Goal: Information Seeking & Learning: Learn about a topic

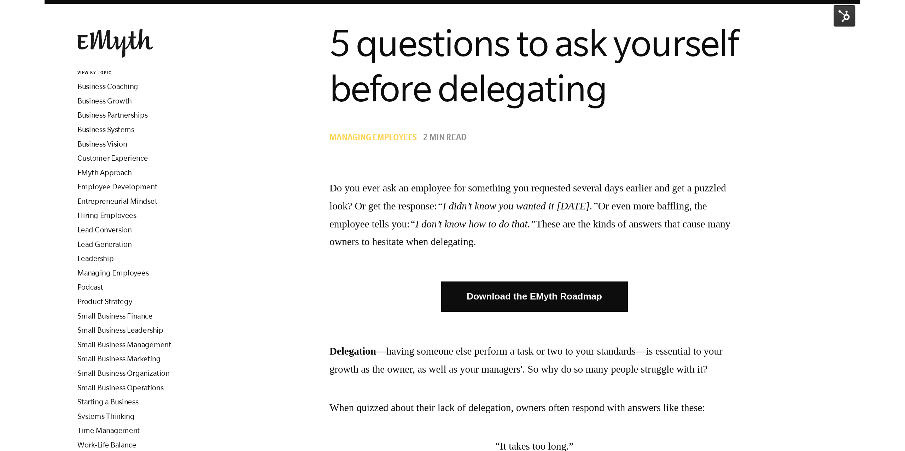
scroll to position [36, 0]
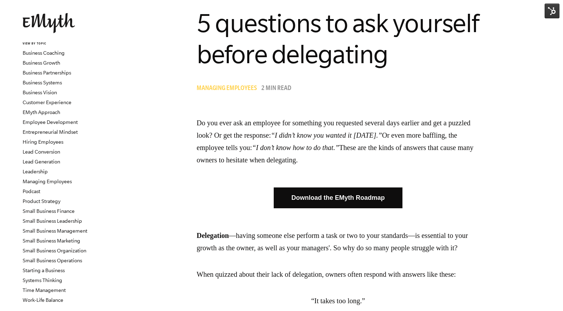
click at [549, 13] on img at bounding box center [551, 11] width 15 height 15
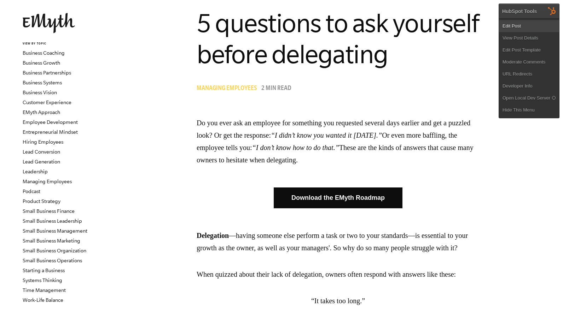
click at [525, 26] on link "Edit Post" at bounding box center [529, 26] width 60 height 12
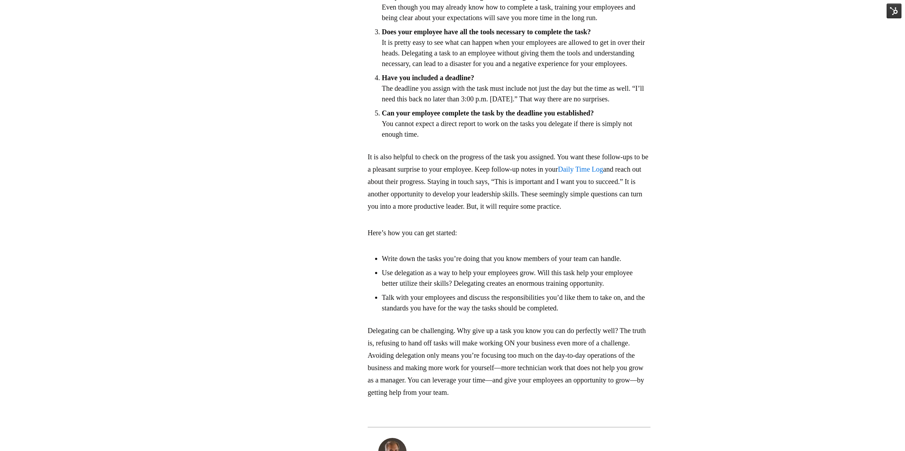
click at [562, 11] on img at bounding box center [893, 11] width 15 height 15
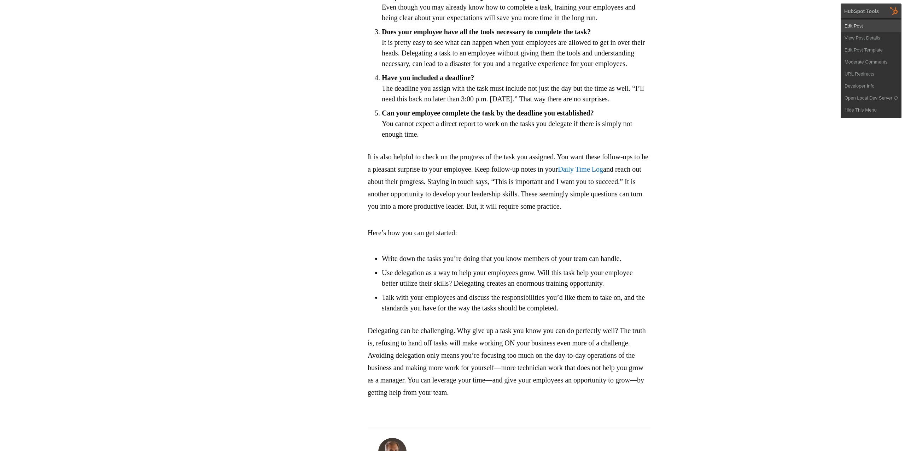
click at [562, 27] on link "Edit Post" at bounding box center [871, 26] width 60 height 12
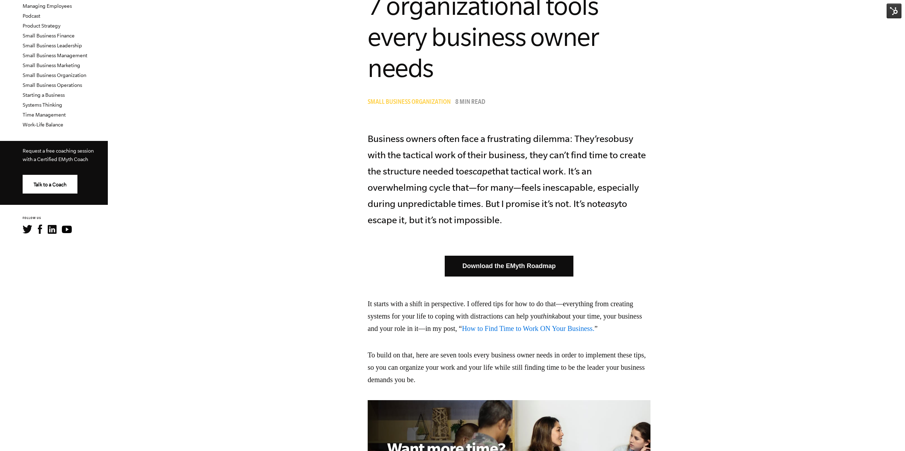
scroll to position [218, 0]
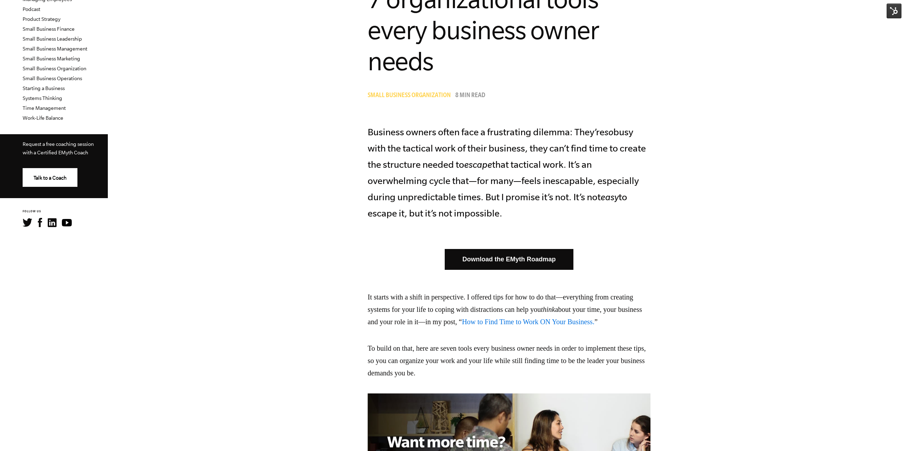
click at [895, 16] on img at bounding box center [893, 11] width 15 height 15
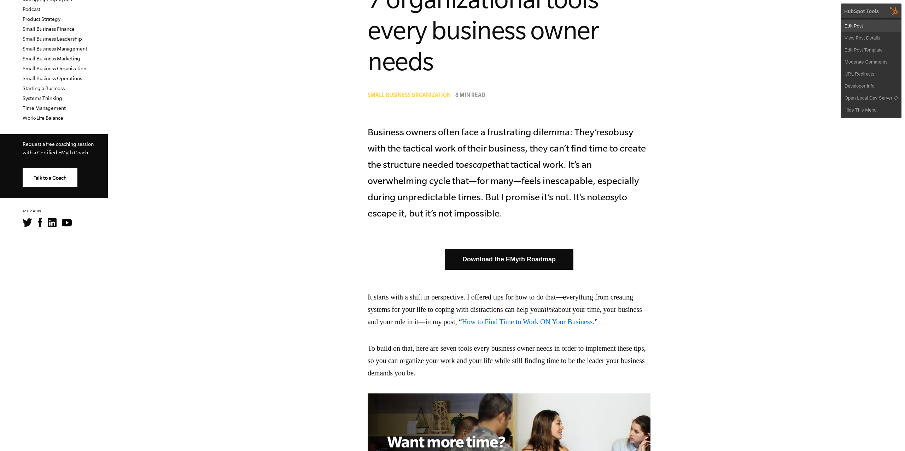
click at [879, 26] on link "Edit Post" at bounding box center [871, 26] width 60 height 12
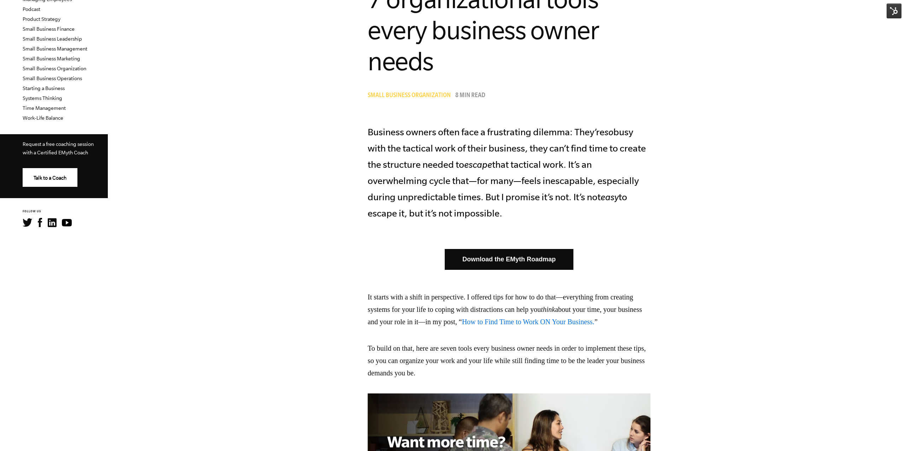
scroll to position [685, 0]
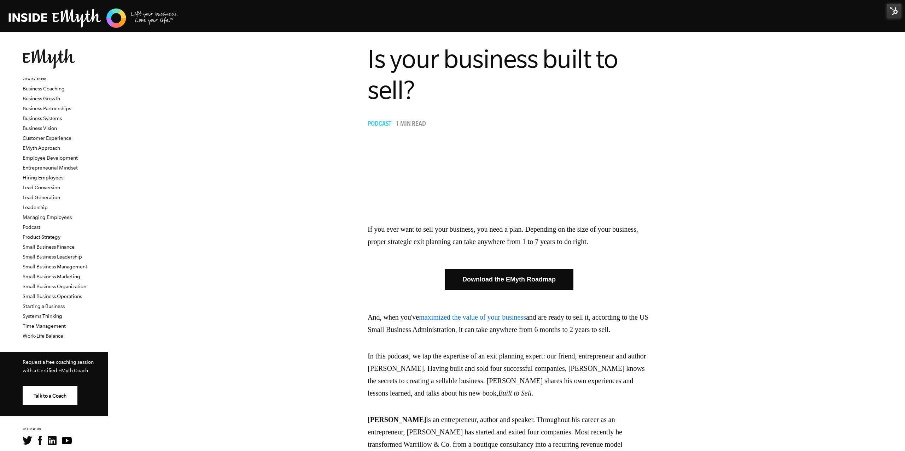
click at [487, 318] on link "maximized the value of your business" at bounding box center [472, 317] width 107 height 8
click at [898, 12] on img at bounding box center [893, 11] width 15 height 15
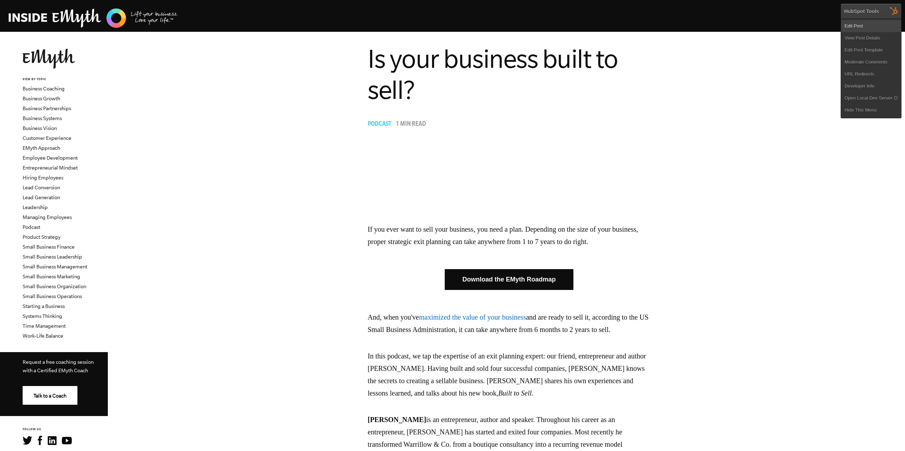
click at [865, 30] on link "Edit Post" at bounding box center [871, 26] width 60 height 12
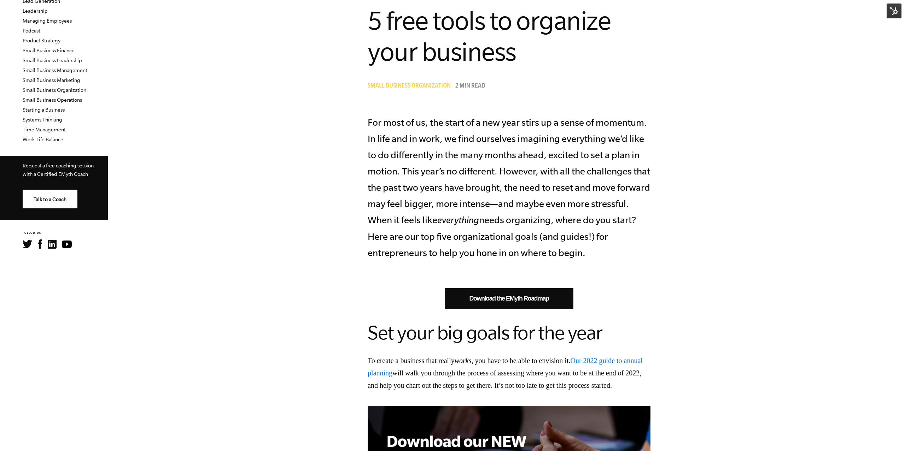
scroll to position [203, 0]
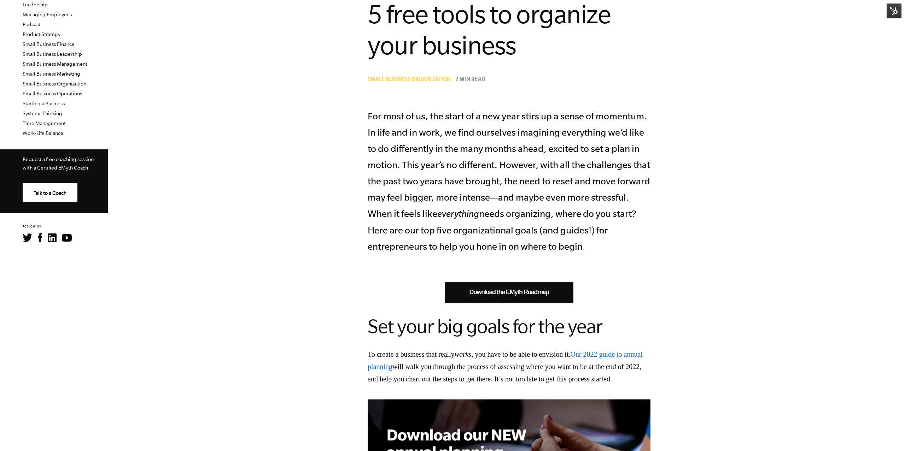
click at [615, 357] on link "Our 2022 guide to annual planning" at bounding box center [505, 361] width 275 height 20
click at [898, 11] on img at bounding box center [893, 11] width 15 height 15
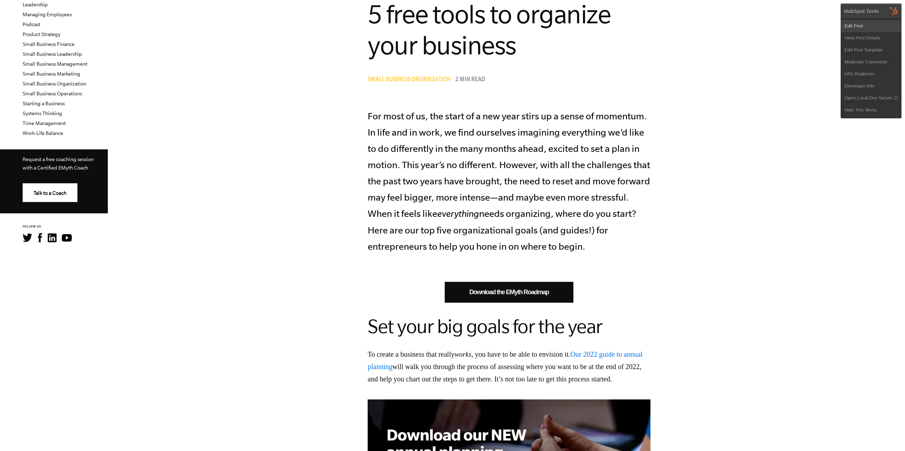
click at [867, 27] on link "Edit Post" at bounding box center [871, 26] width 60 height 12
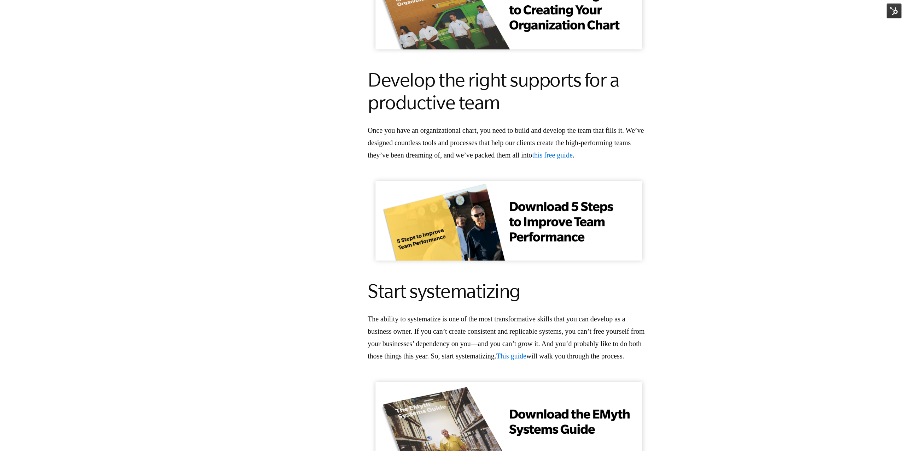
scroll to position [1203, 0]
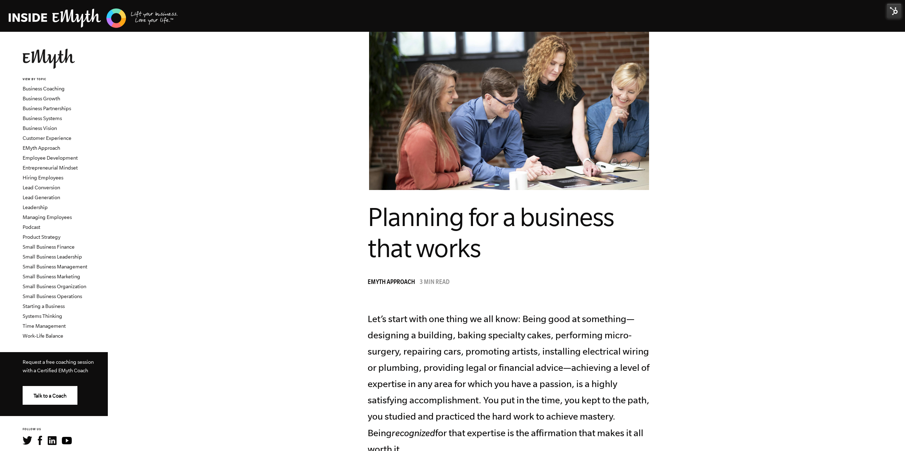
click at [898, 11] on img at bounding box center [893, 11] width 15 height 15
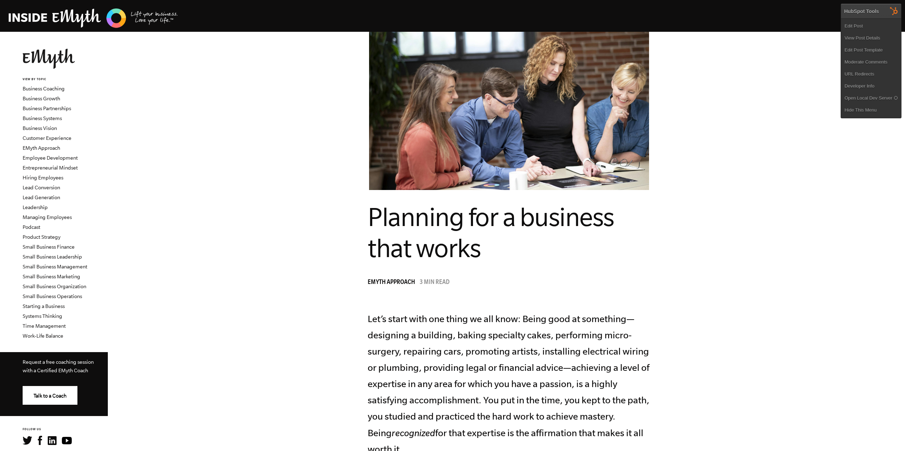
click at [884, 26] on link "Edit Post" at bounding box center [871, 26] width 60 height 12
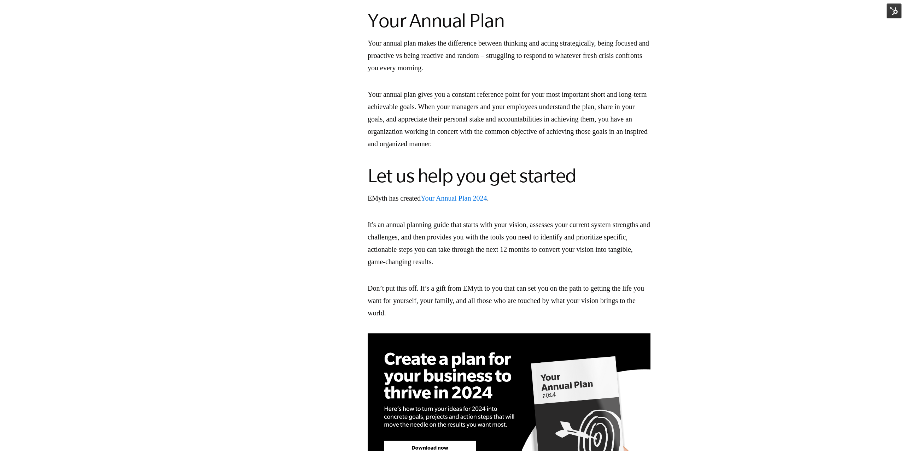
scroll to position [1151, 0]
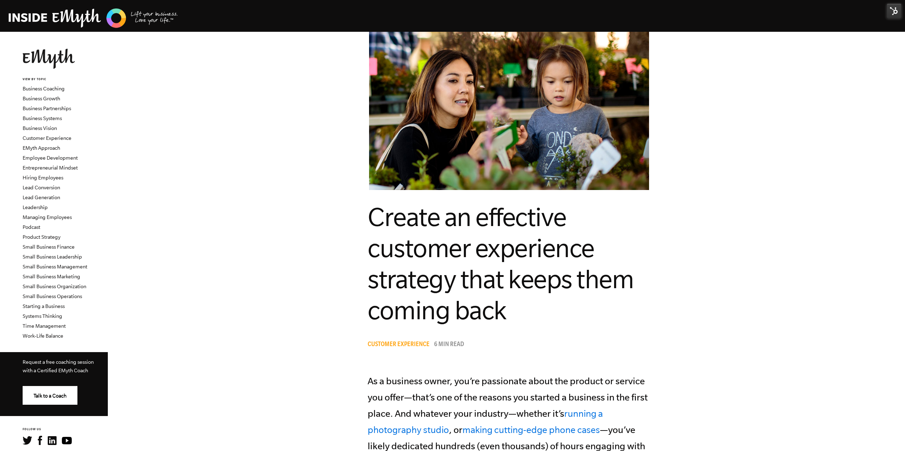
click at [889, 16] on img at bounding box center [893, 11] width 15 height 15
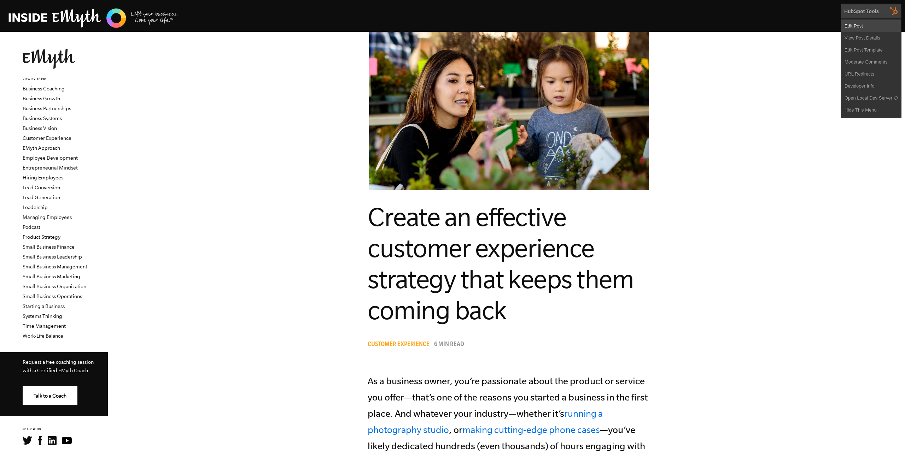
click at [880, 29] on link "Edit Post" at bounding box center [871, 26] width 60 height 12
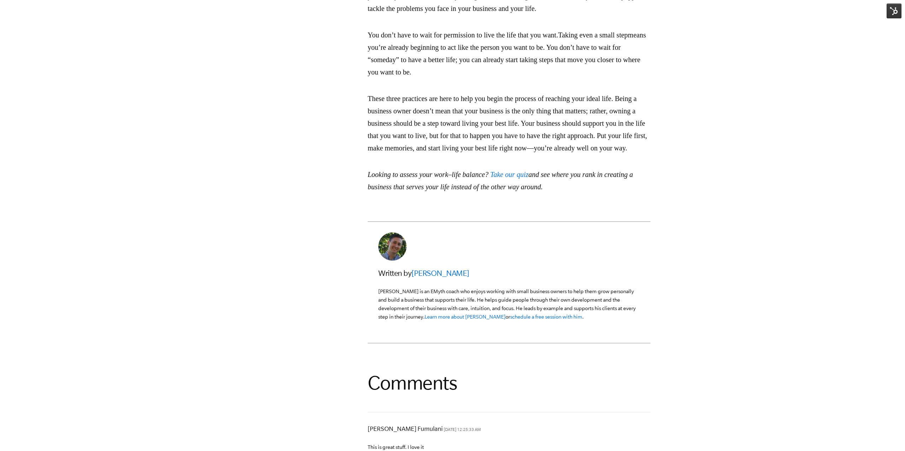
scroll to position [1256, 0]
click at [430, 275] on link "[PERSON_NAME]" at bounding box center [440, 271] width 58 height 8
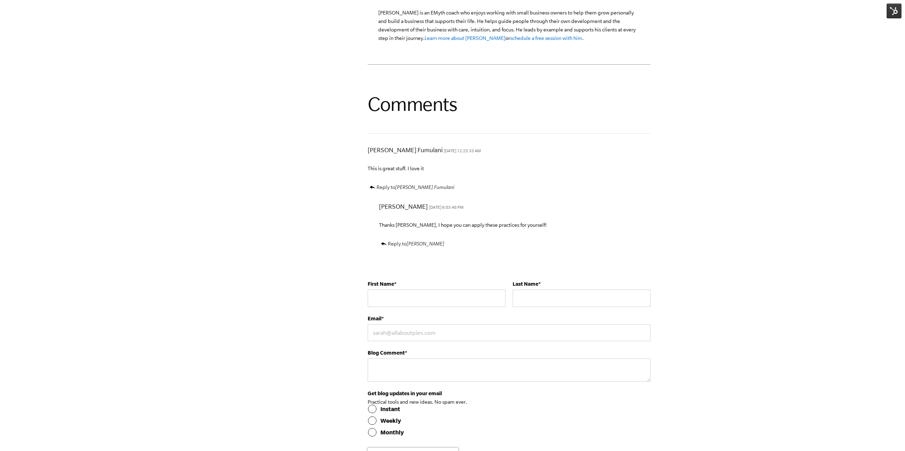
scroll to position [1527, 0]
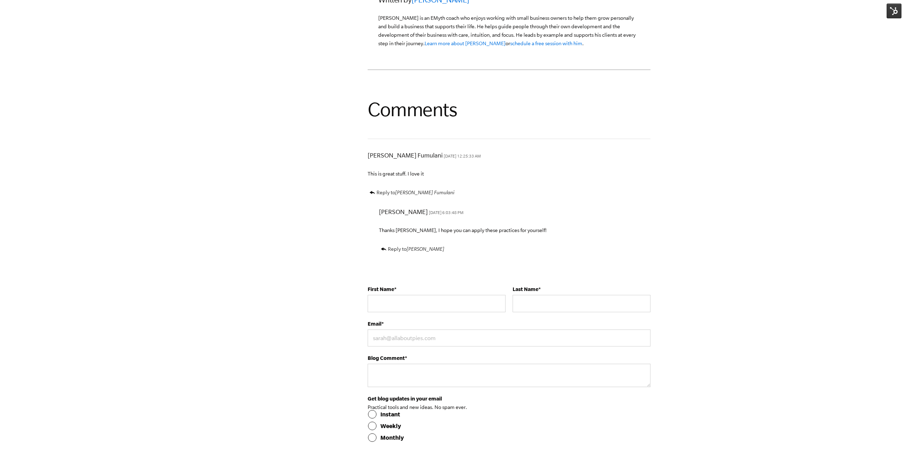
click at [424, 46] on link "Learn more about Matt" at bounding box center [464, 44] width 81 height 6
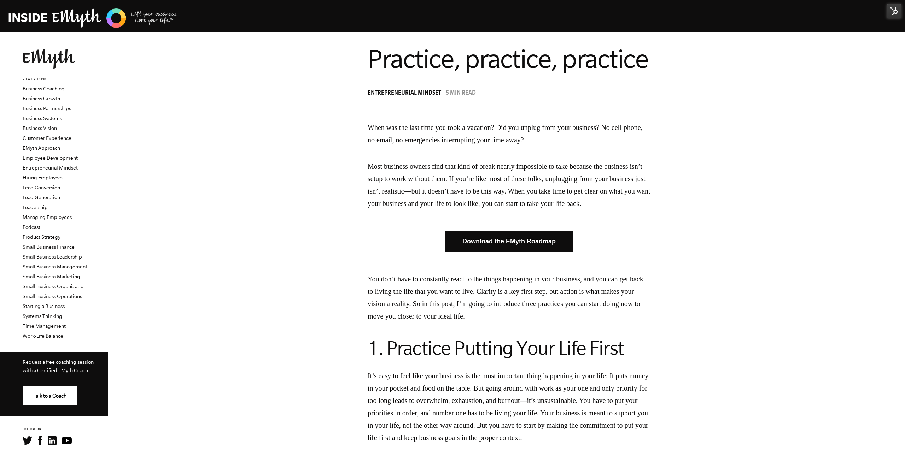
click at [892, 14] on img at bounding box center [893, 11] width 15 height 15
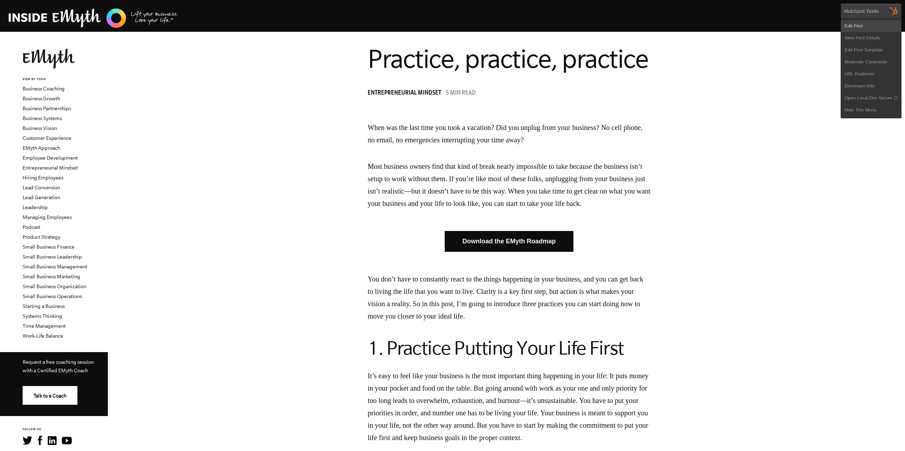
click at [876, 29] on link "Edit Post" at bounding box center [871, 26] width 60 height 12
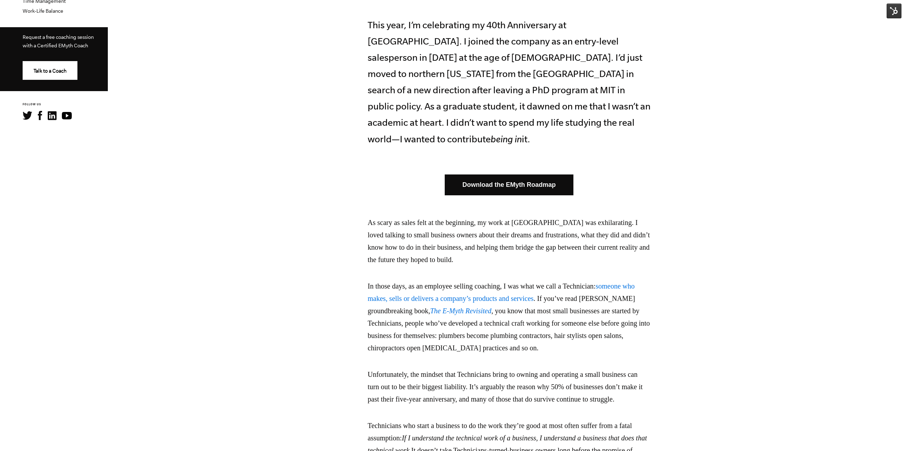
scroll to position [324, 0]
click at [896, 10] on img at bounding box center [893, 11] width 15 height 15
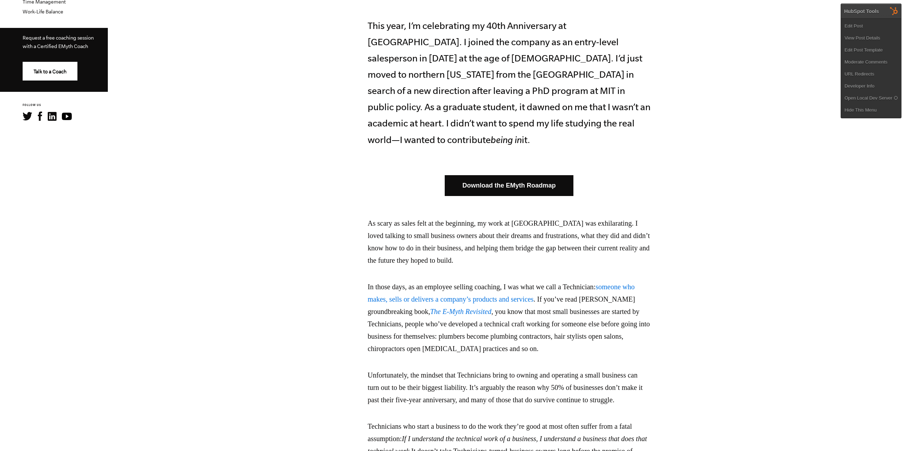
click at [877, 21] on link "Edit Post" at bounding box center [871, 26] width 60 height 12
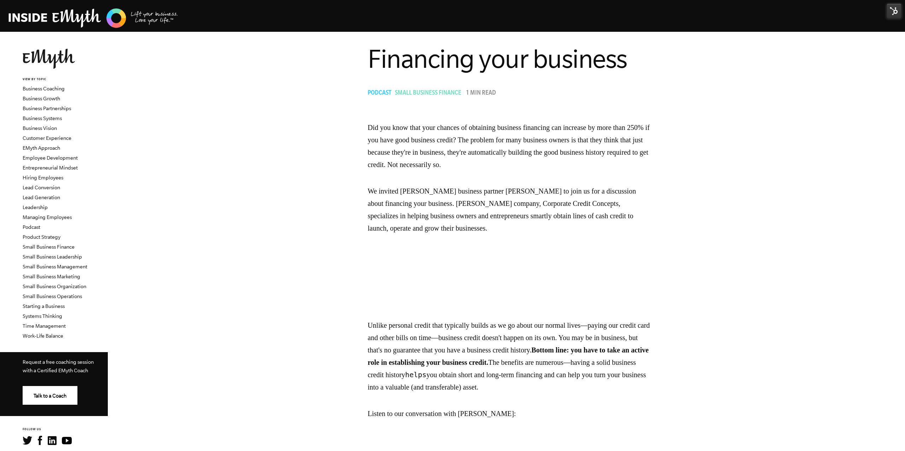
click at [894, 17] on img at bounding box center [893, 11] width 15 height 15
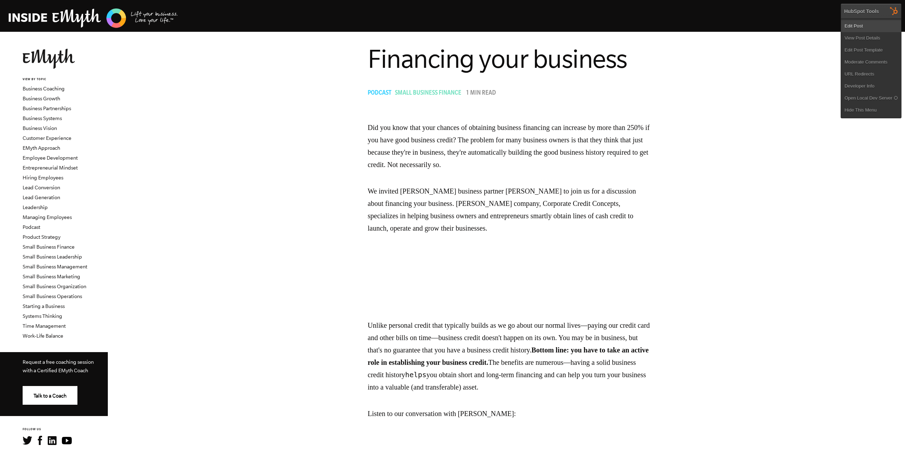
click at [874, 26] on link "Edit Post" at bounding box center [871, 26] width 60 height 12
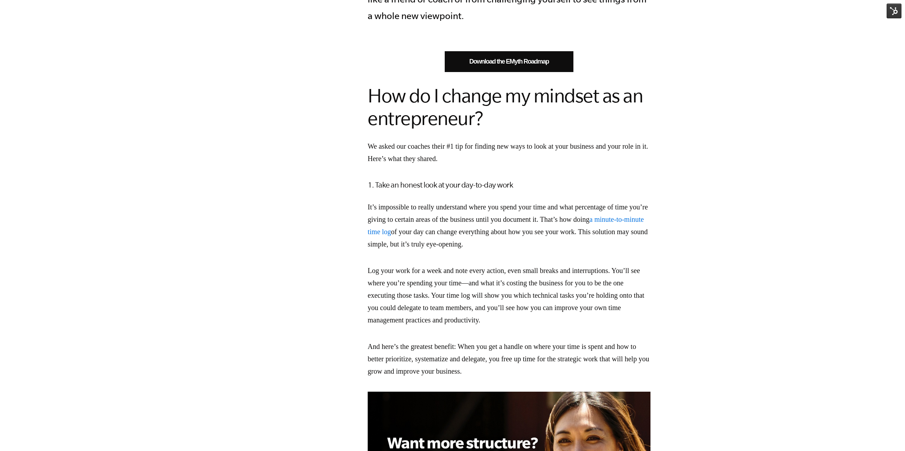
scroll to position [449, 0]
drag, startPoint x: 895, startPoint y: 4, endPoint x: 883, endPoint y: 21, distance: 21.2
click at [895, 4] on img at bounding box center [893, 11] width 15 height 15
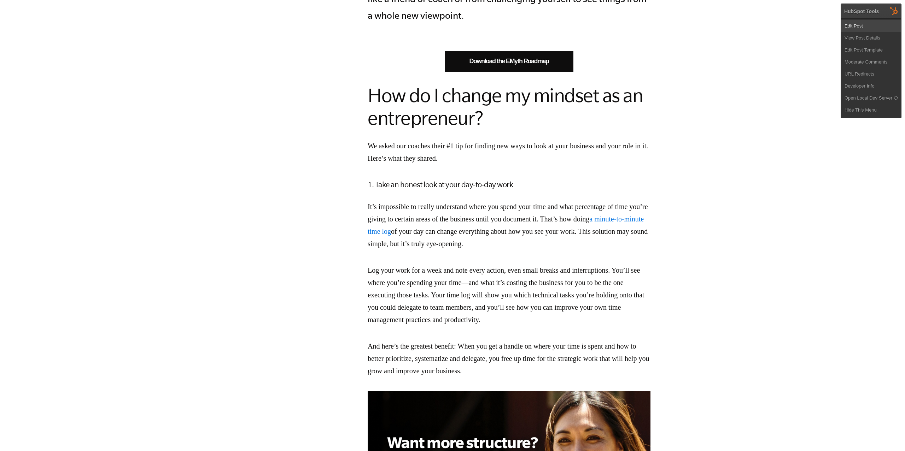
click at [877, 25] on link "Edit Post" at bounding box center [871, 26] width 60 height 12
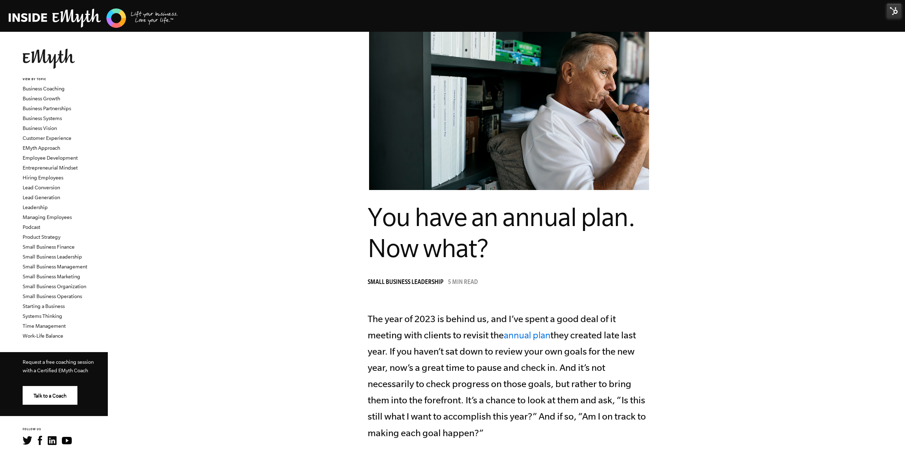
click at [895, 12] on img at bounding box center [893, 11] width 15 height 15
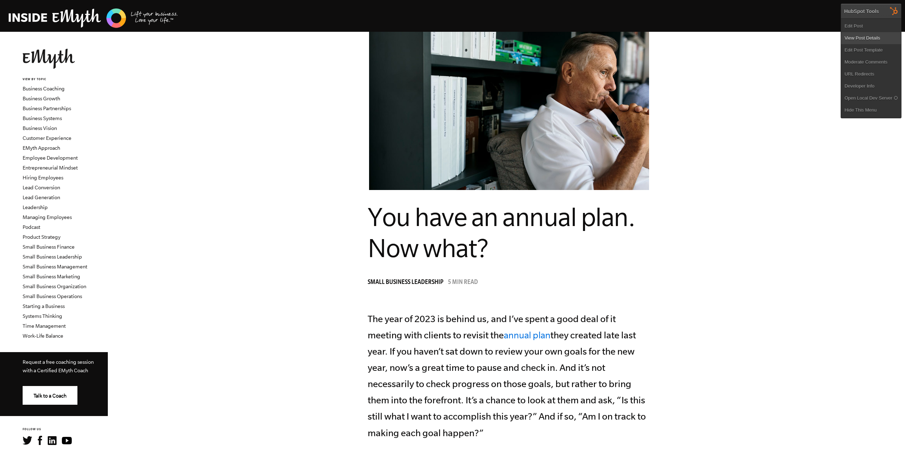
click at [860, 34] on link "View Post Details" at bounding box center [871, 38] width 60 height 12
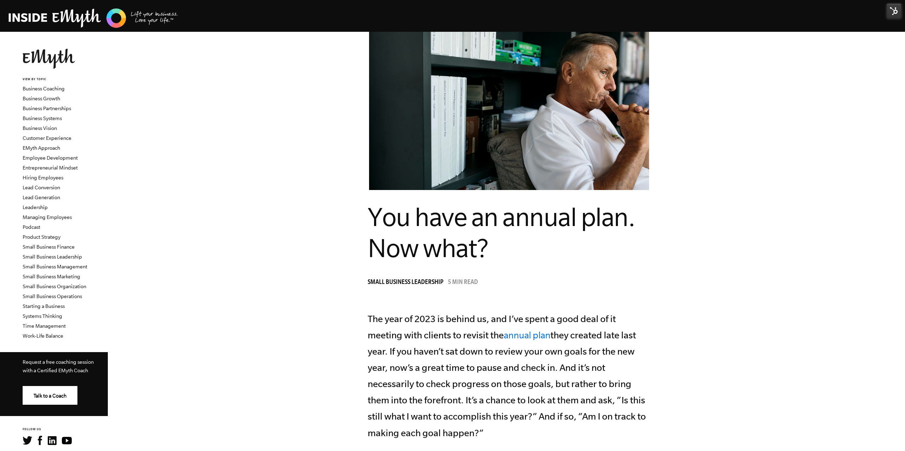
click at [890, 11] on img at bounding box center [893, 11] width 15 height 15
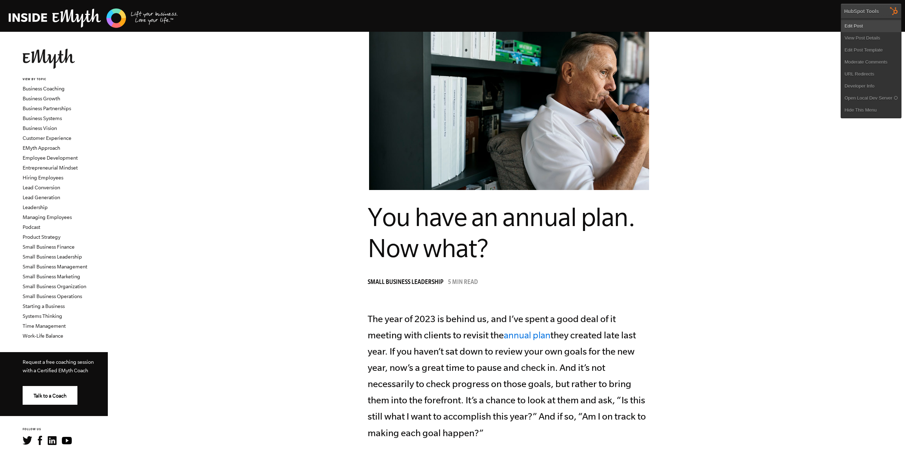
click at [860, 30] on link "Edit Post" at bounding box center [871, 26] width 60 height 12
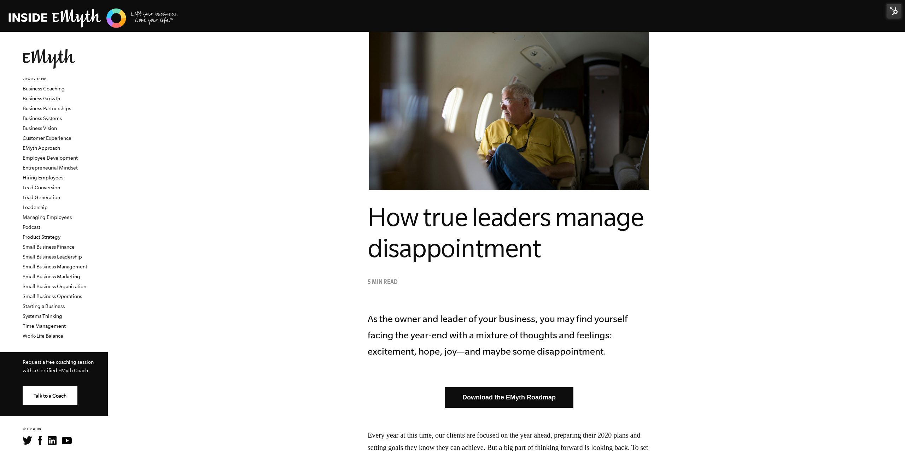
click at [895, 15] on img at bounding box center [893, 11] width 15 height 15
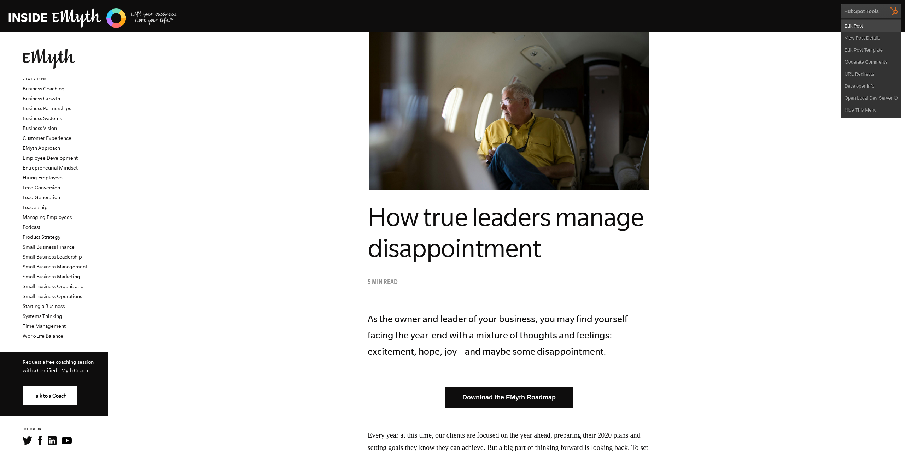
click at [859, 27] on link "Edit Post" at bounding box center [871, 26] width 60 height 12
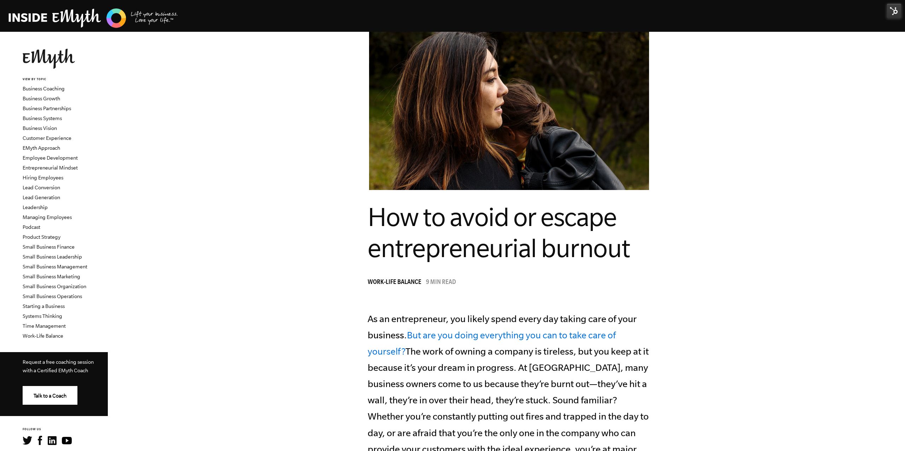
click at [899, 9] on img at bounding box center [893, 11] width 15 height 15
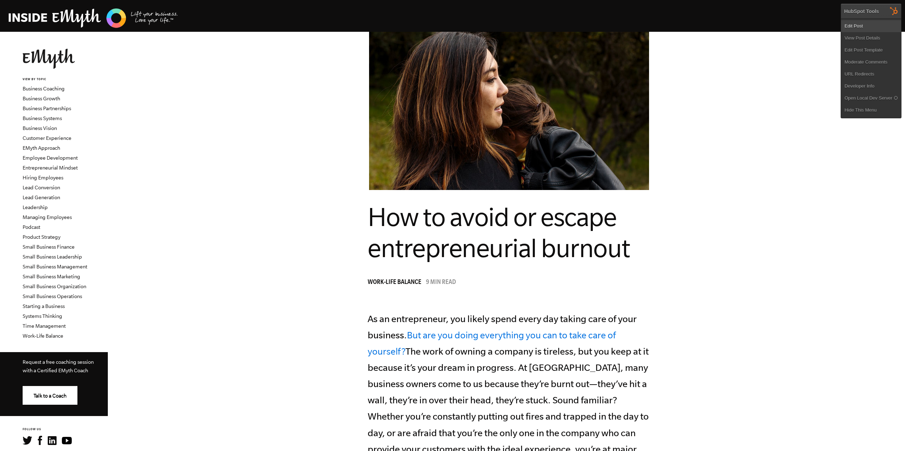
click at [867, 24] on link "Edit Post" at bounding box center [871, 26] width 60 height 12
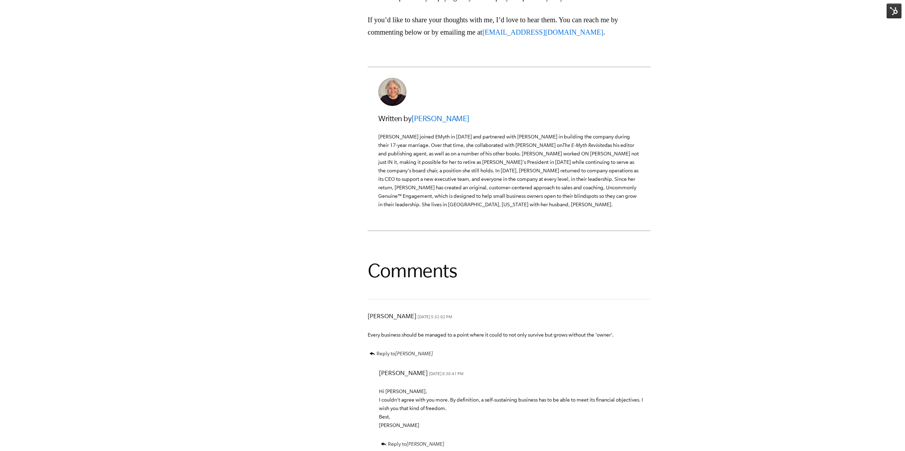
scroll to position [1597, 0]
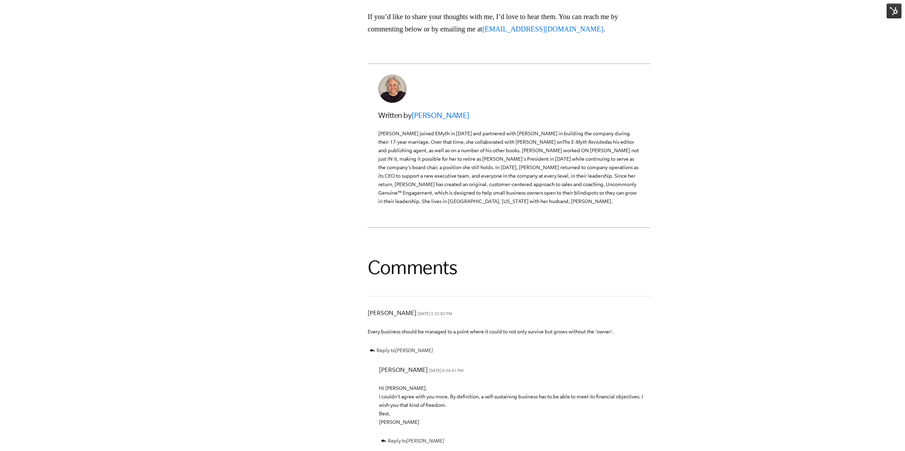
click at [893, 9] on img at bounding box center [893, 11] width 15 height 15
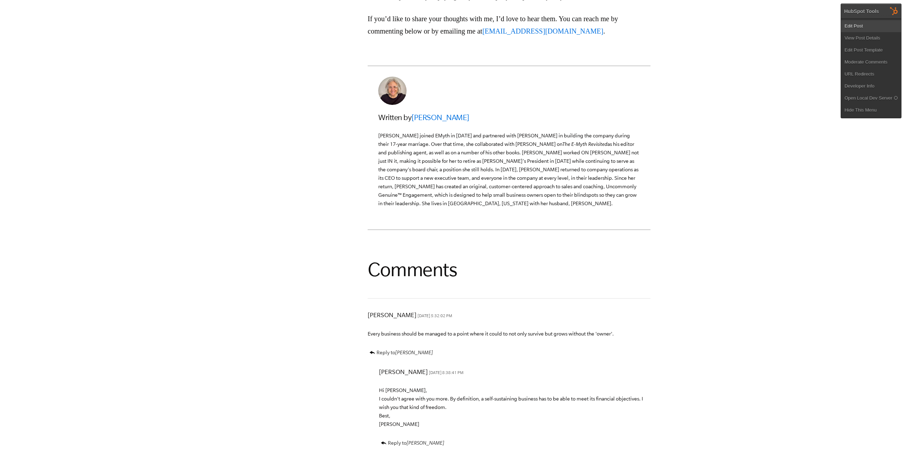
click at [877, 24] on link "Edit Post" at bounding box center [871, 26] width 60 height 12
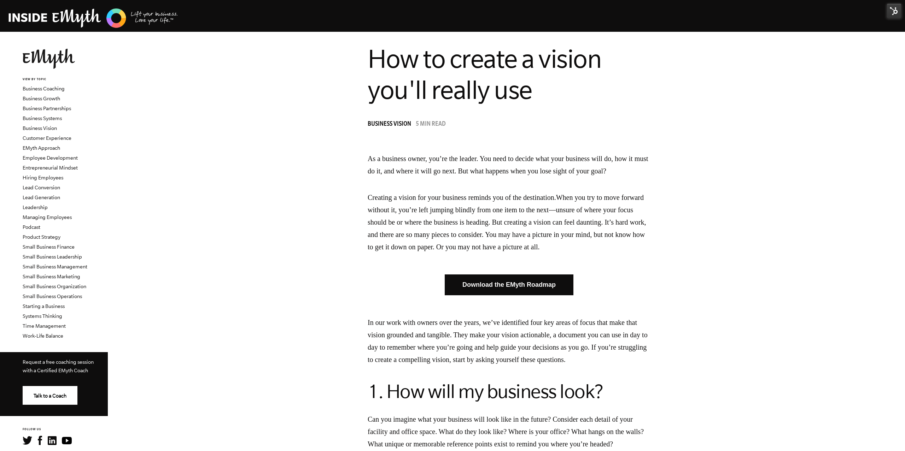
click at [893, 12] on img at bounding box center [893, 11] width 15 height 15
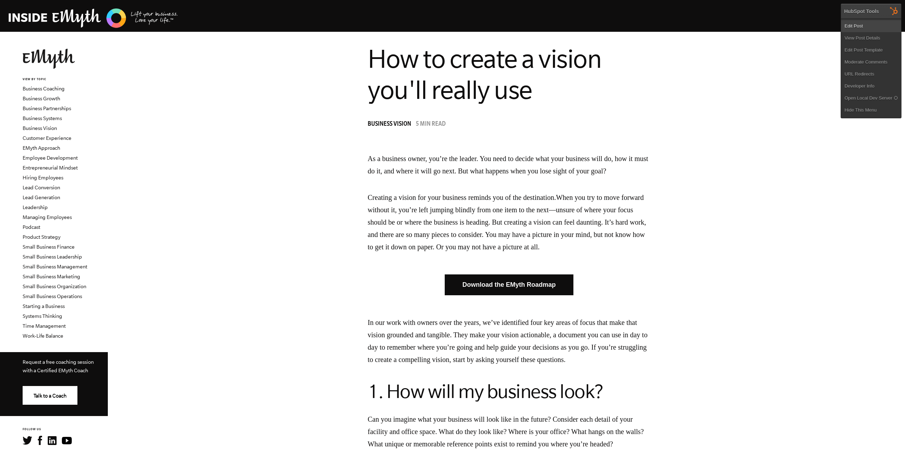
click at [879, 26] on link "Edit Post" at bounding box center [871, 26] width 60 height 12
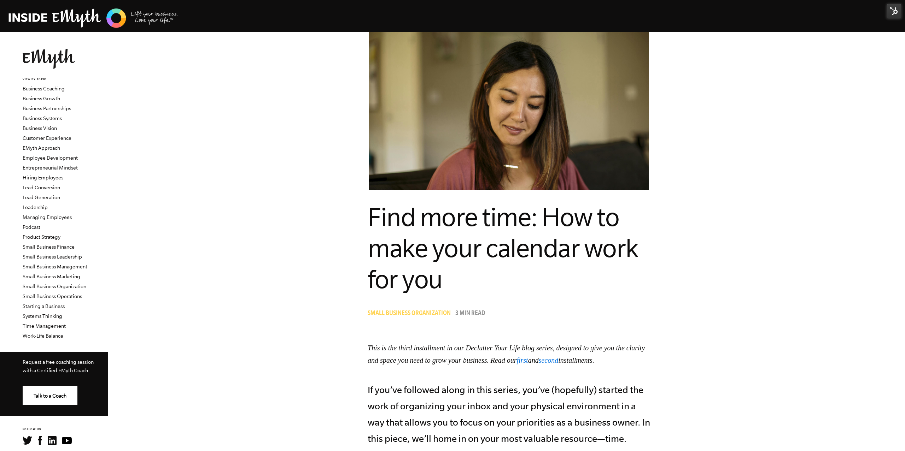
click at [888, 13] on img at bounding box center [893, 11] width 15 height 15
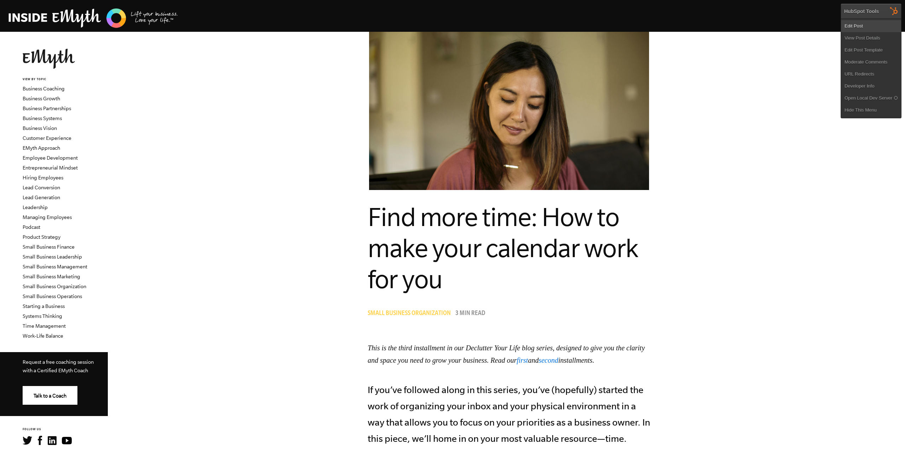
click at [879, 29] on link "Edit Post" at bounding box center [871, 26] width 60 height 12
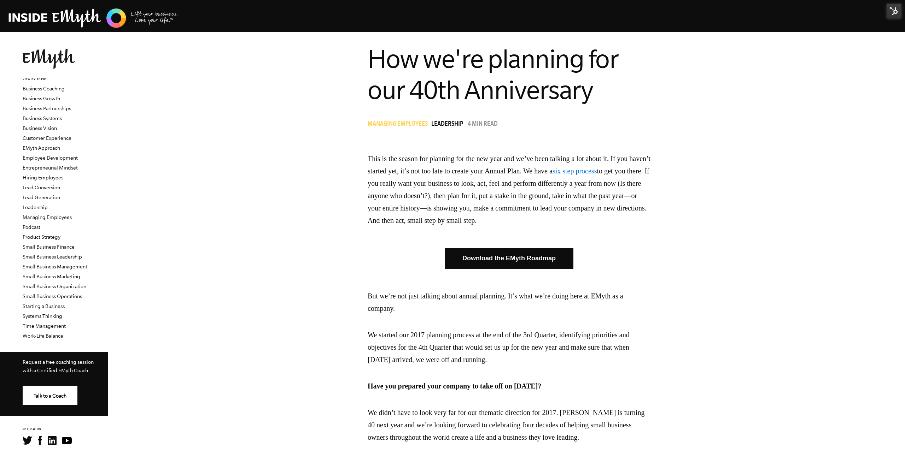
click at [890, 16] on img at bounding box center [893, 11] width 15 height 15
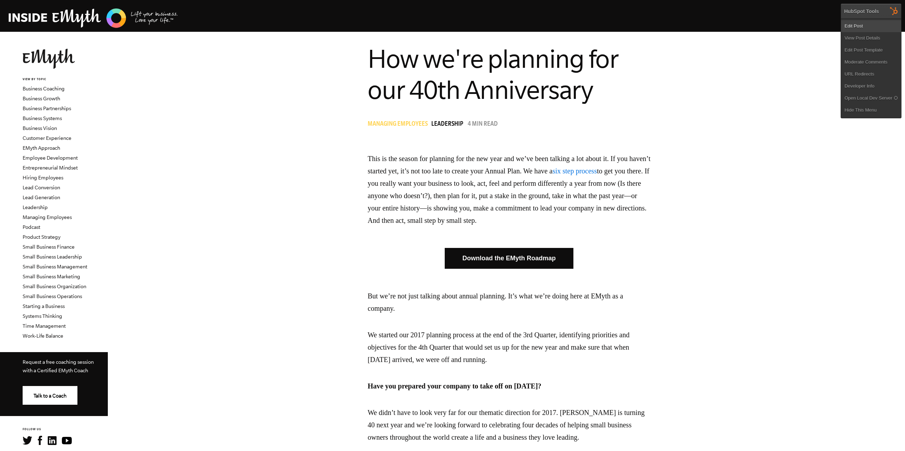
click at [870, 27] on link "Edit Post" at bounding box center [871, 26] width 60 height 12
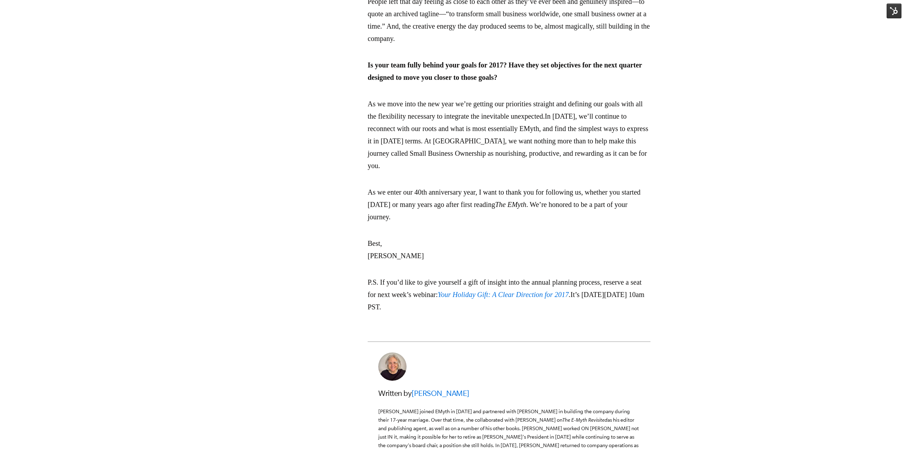
scroll to position [1046, 0]
click at [895, 17] on img at bounding box center [893, 11] width 15 height 15
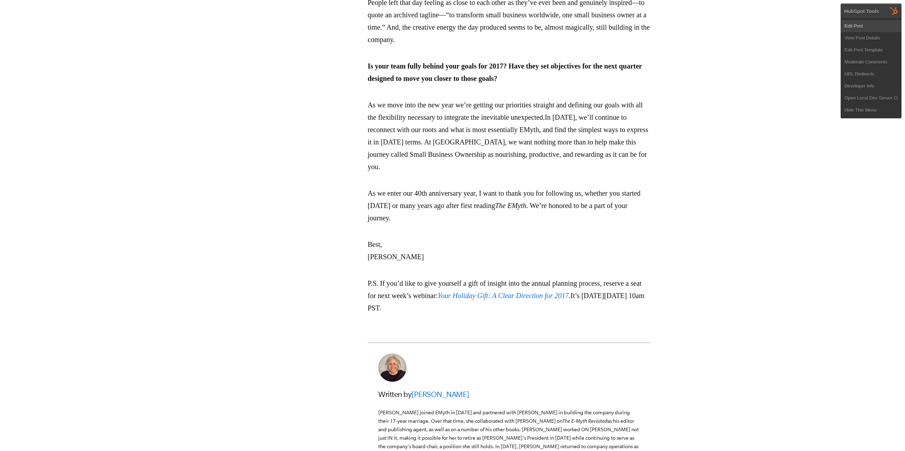
click at [878, 27] on link "Edit Post" at bounding box center [871, 26] width 60 height 12
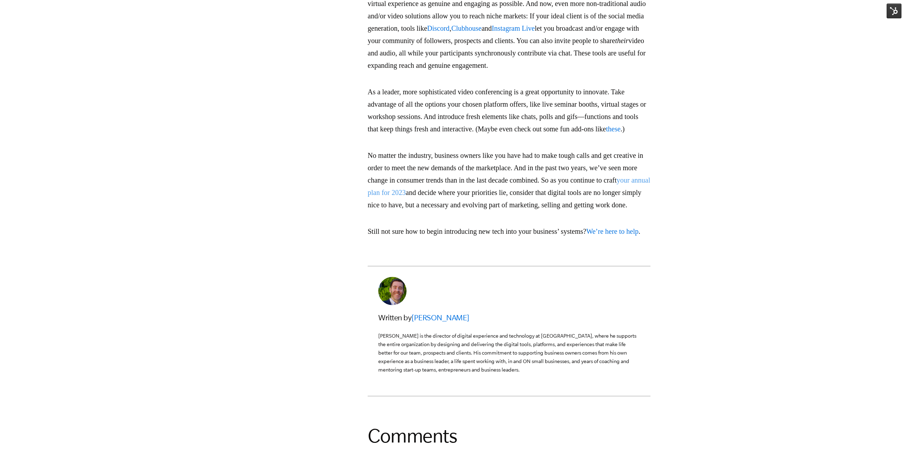
scroll to position [1709, 0]
click at [894, 11] on img at bounding box center [893, 11] width 15 height 15
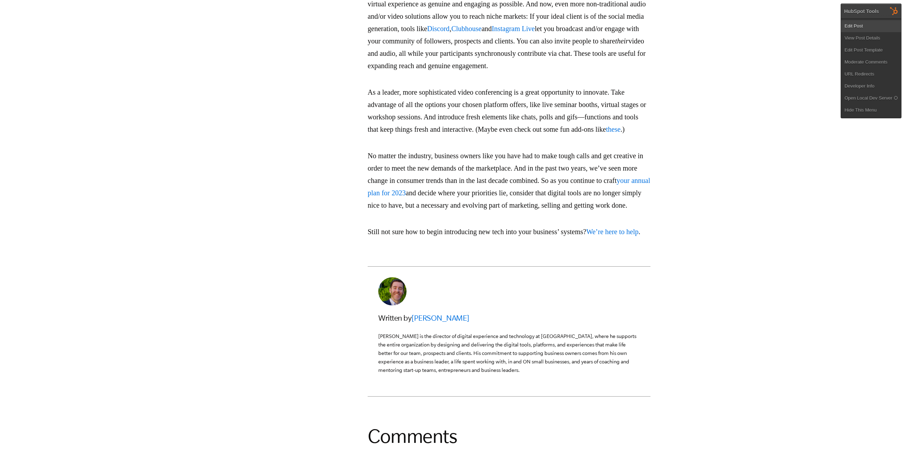
click at [849, 29] on link "Edit Post" at bounding box center [871, 26] width 60 height 12
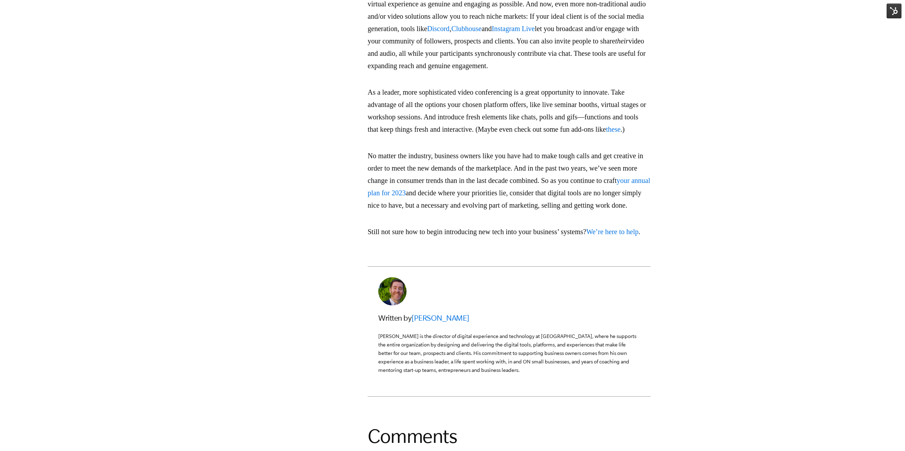
scroll to position [1709, 0]
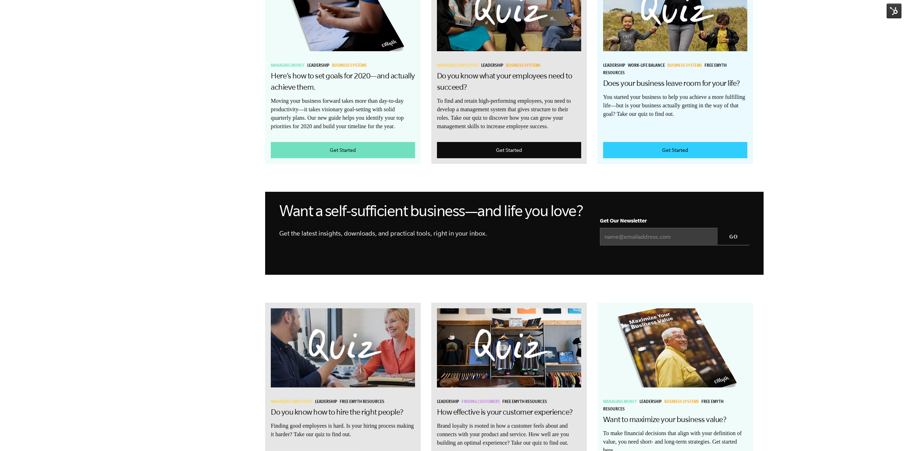
scroll to position [300, 0]
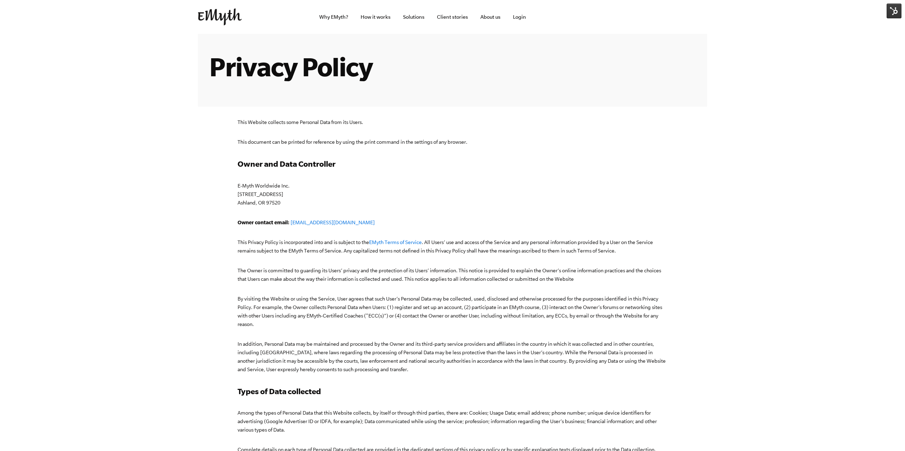
click at [888, 13] on img at bounding box center [893, 11] width 15 height 15
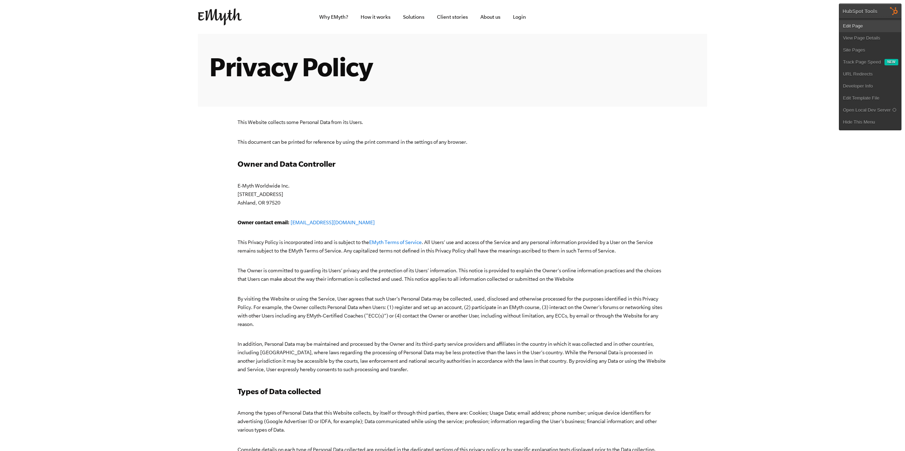
click at [875, 21] on link "Edit Page" at bounding box center [870, 26] width 62 height 12
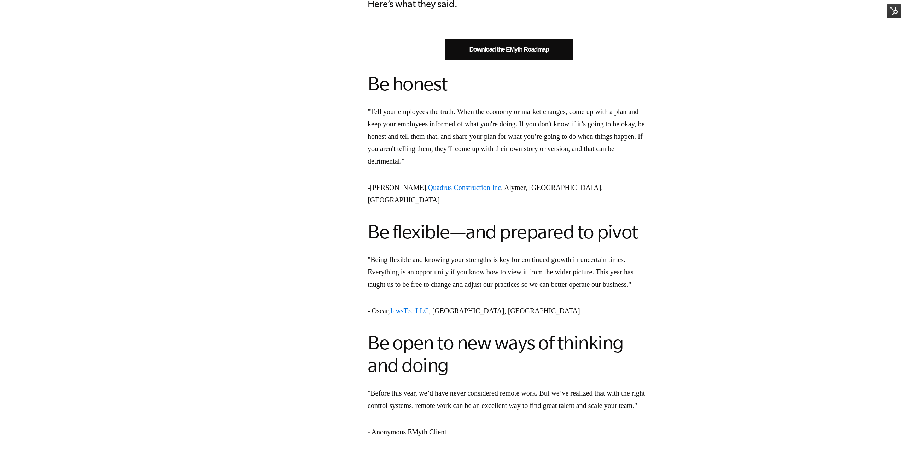
scroll to position [493, 0]
click at [897, 15] on img at bounding box center [893, 11] width 15 height 15
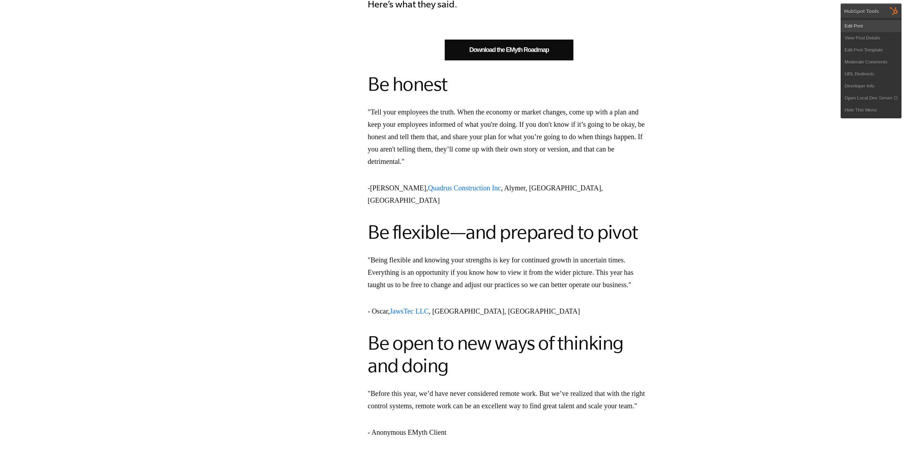
click at [875, 24] on link "Edit Post" at bounding box center [871, 26] width 60 height 12
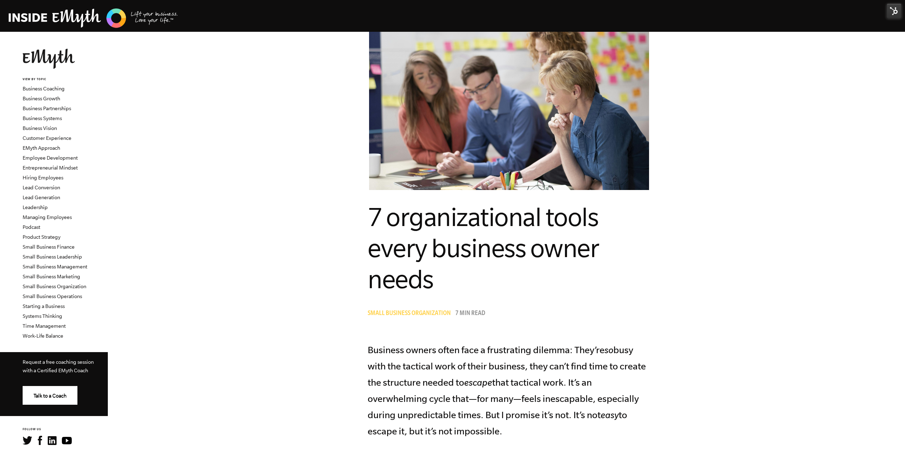
click at [891, 14] on img at bounding box center [893, 11] width 15 height 15
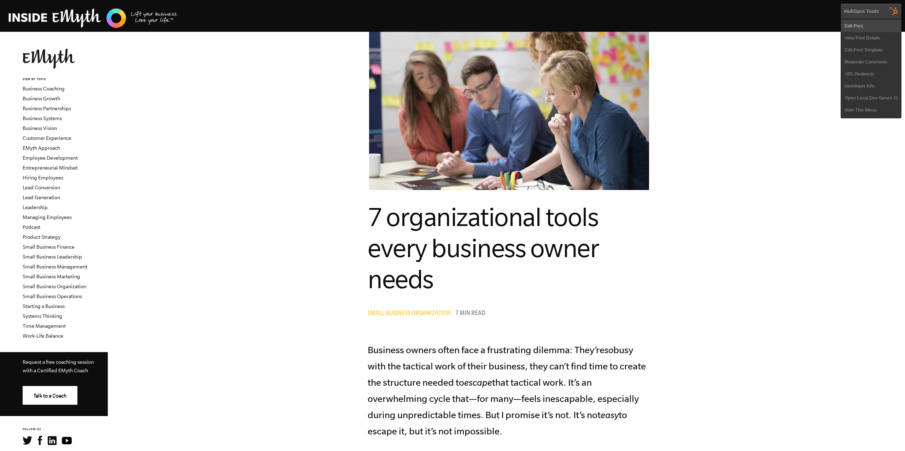
click at [870, 26] on link "Edit Post" at bounding box center [871, 26] width 60 height 12
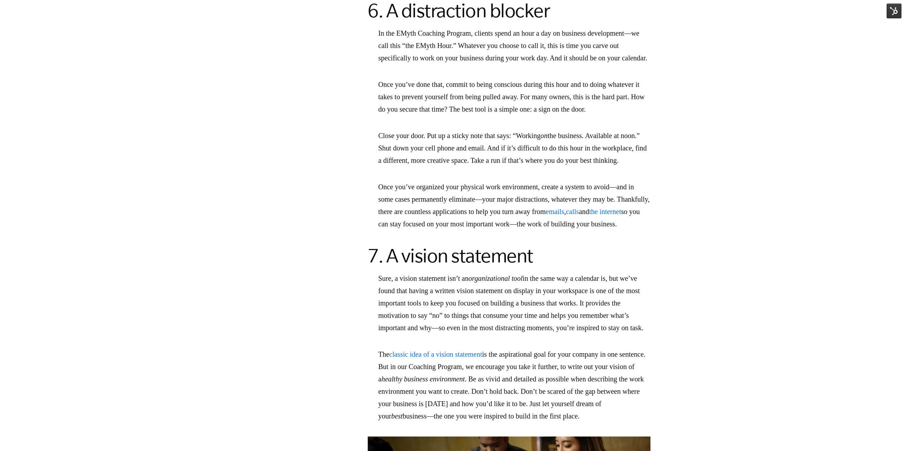
scroll to position [2070, 0]
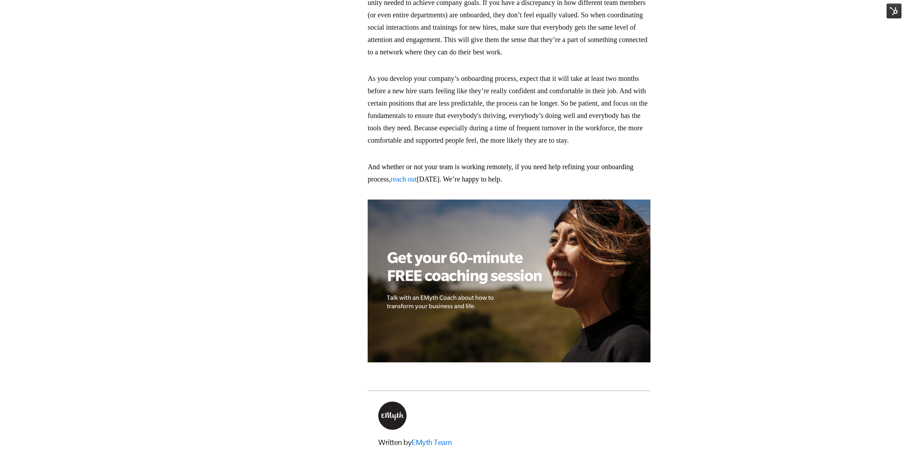
scroll to position [2194, 0]
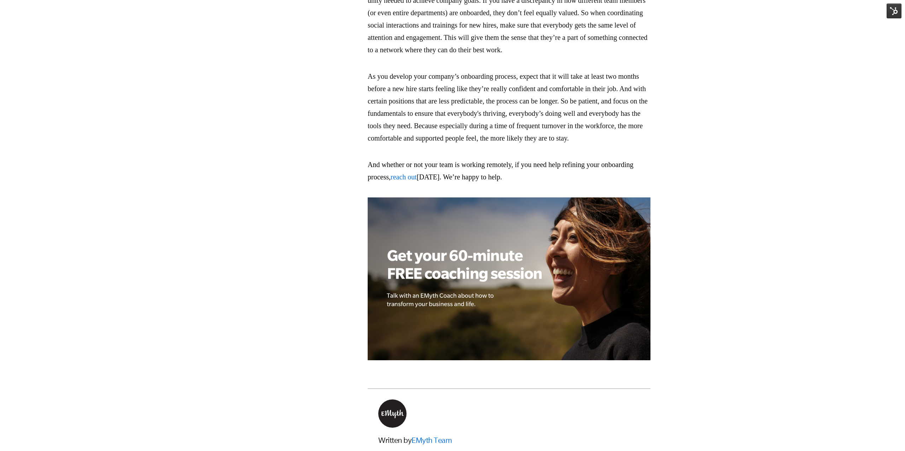
click at [891, 11] on img at bounding box center [893, 11] width 15 height 15
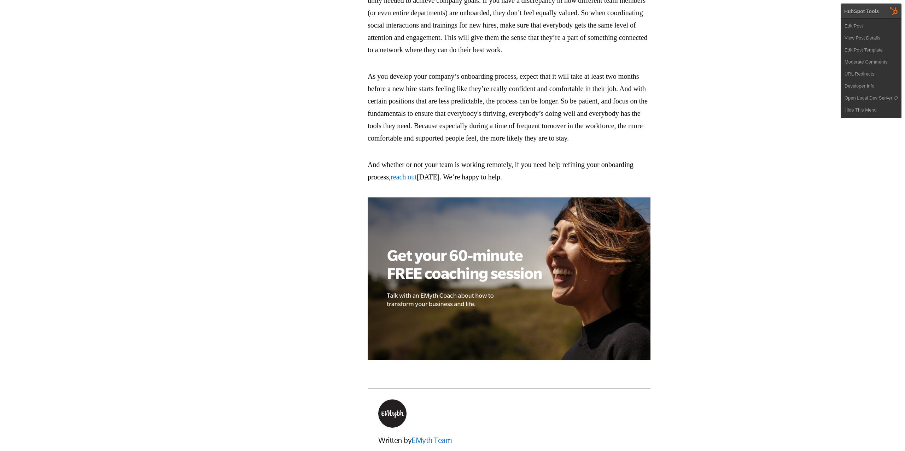
click at [879, 18] on ul "Edit Post View Post Details Edit Post Template Moderate Comments URL Redirects …" at bounding box center [871, 68] width 60 height 100
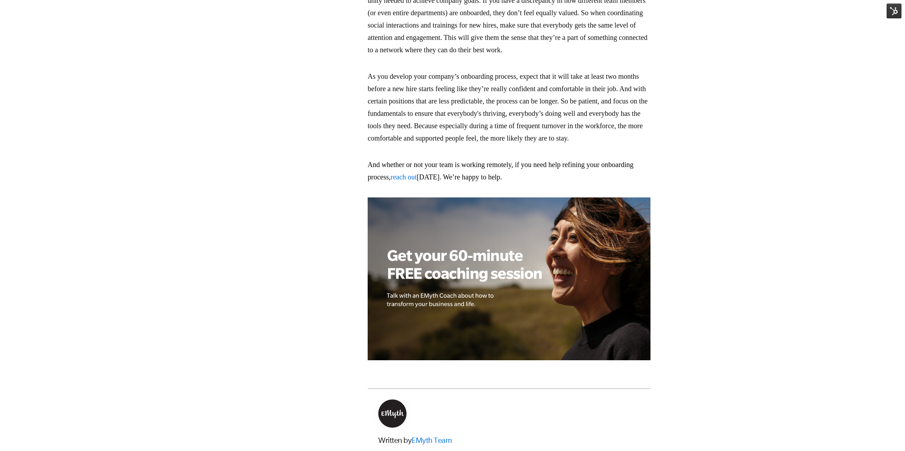
click at [889, 11] on img at bounding box center [893, 11] width 15 height 15
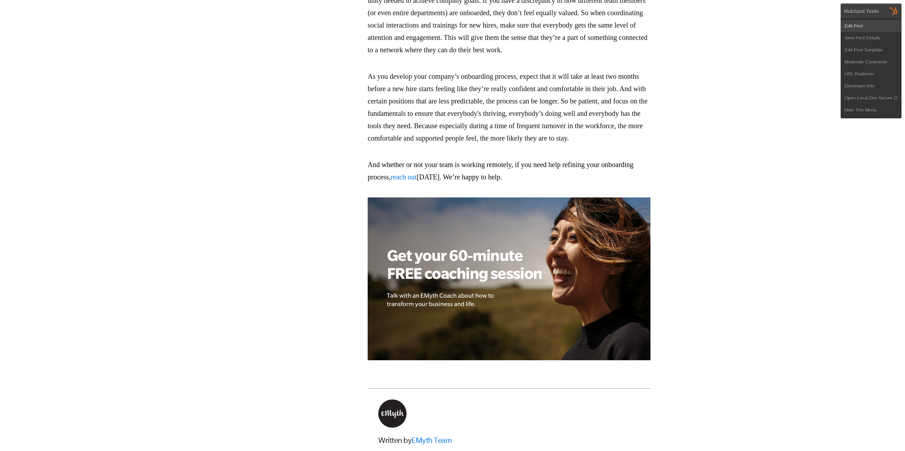
click at [874, 29] on link "Edit Post" at bounding box center [871, 26] width 60 height 12
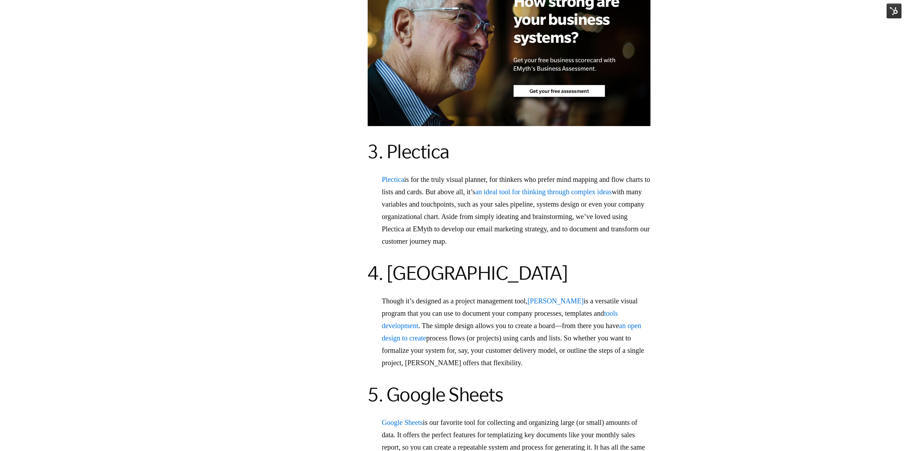
scroll to position [851, 0]
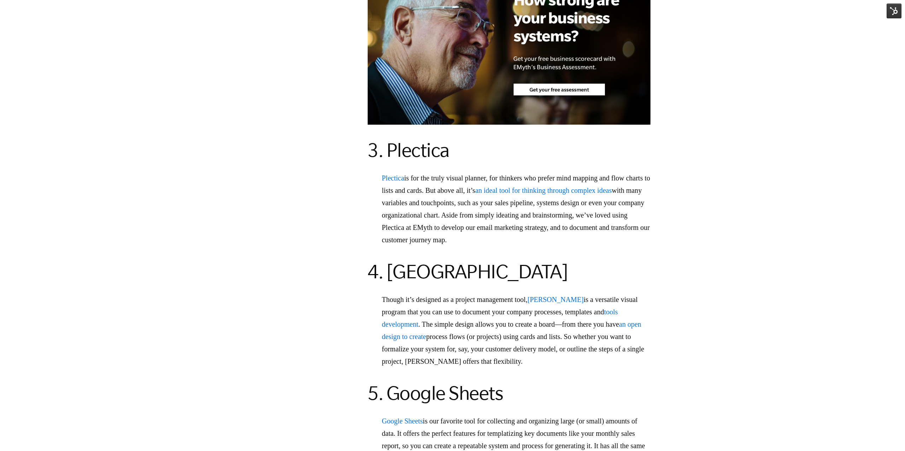
click at [890, 12] on img at bounding box center [893, 11] width 15 height 15
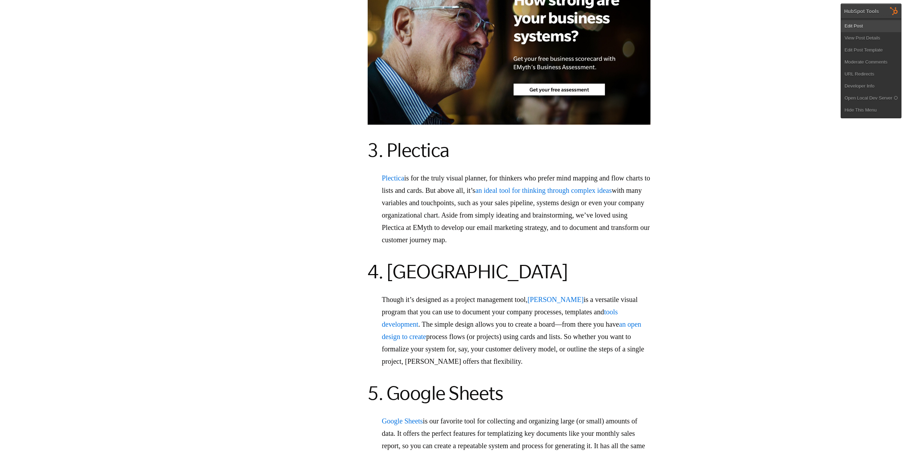
click at [864, 21] on link "Edit Post" at bounding box center [871, 26] width 60 height 12
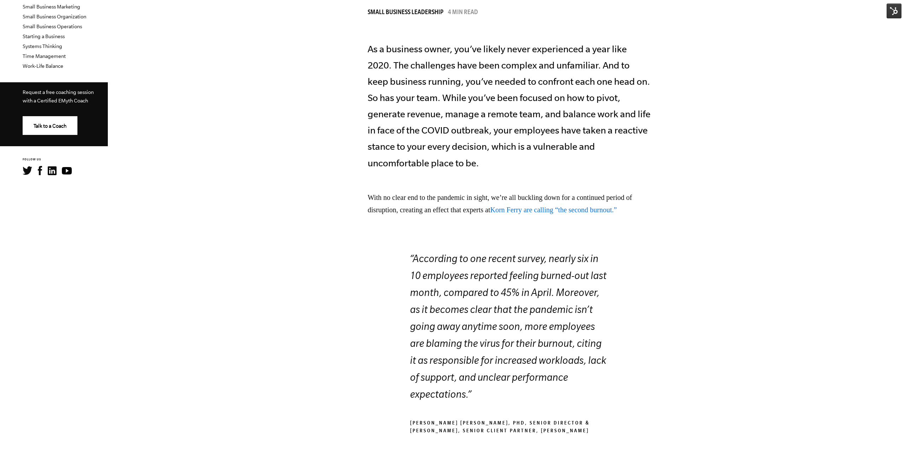
scroll to position [270, 0]
click at [894, 14] on img at bounding box center [893, 11] width 15 height 15
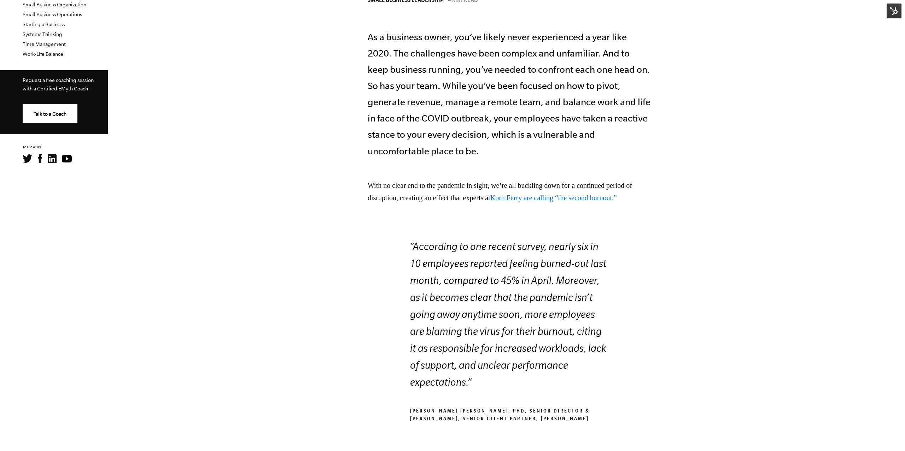
scroll to position [282, 0]
click at [896, 14] on img at bounding box center [893, 11] width 15 height 15
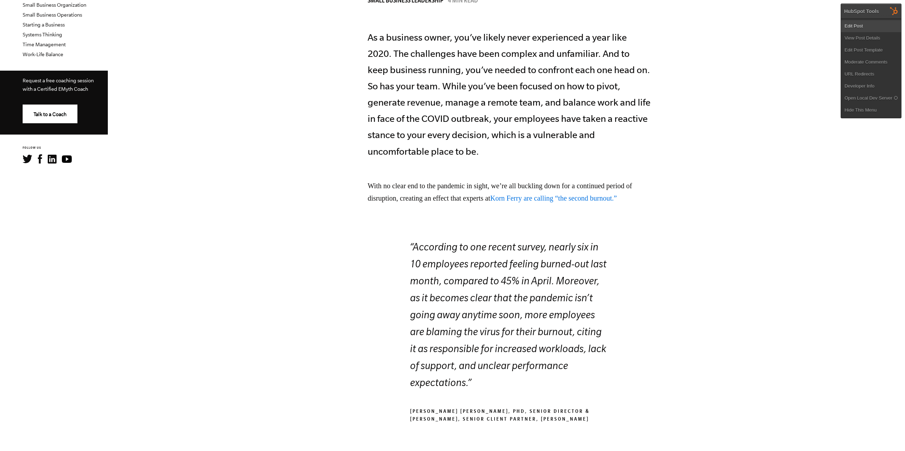
click at [877, 28] on link "Edit Post" at bounding box center [871, 26] width 60 height 12
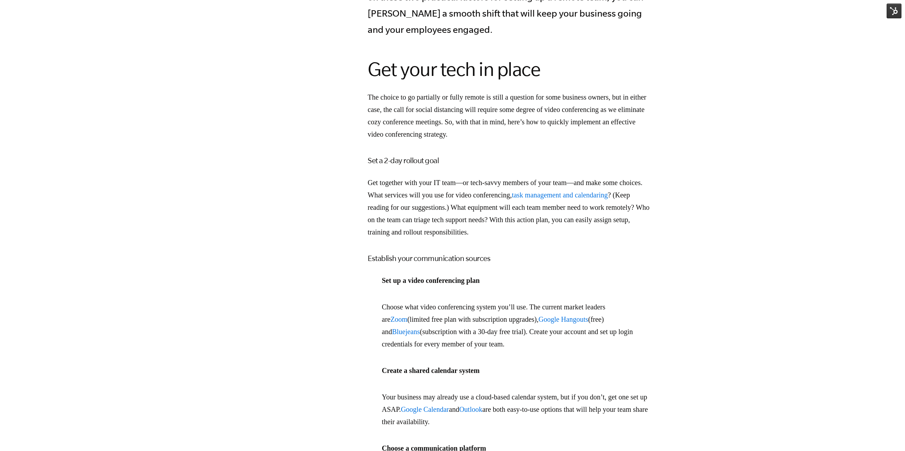
scroll to position [483, 0]
click at [899, 12] on img at bounding box center [893, 11] width 15 height 15
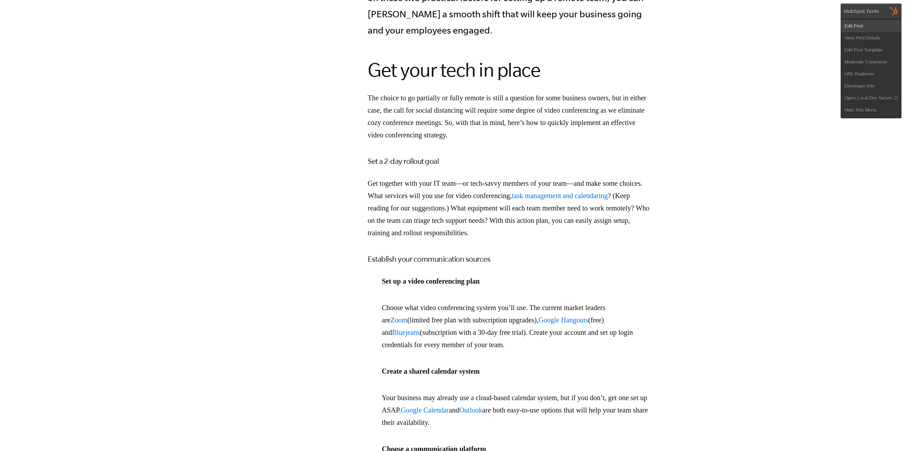
click at [869, 27] on link "Edit Post" at bounding box center [871, 26] width 60 height 12
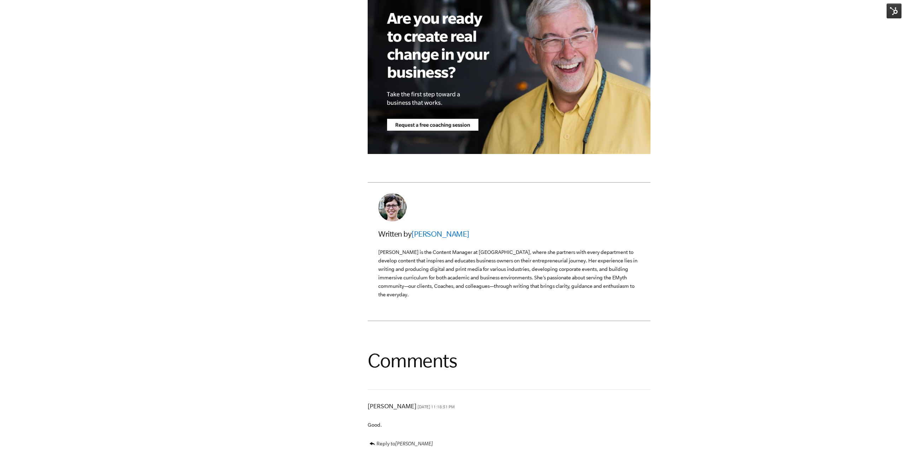
scroll to position [1718, 0]
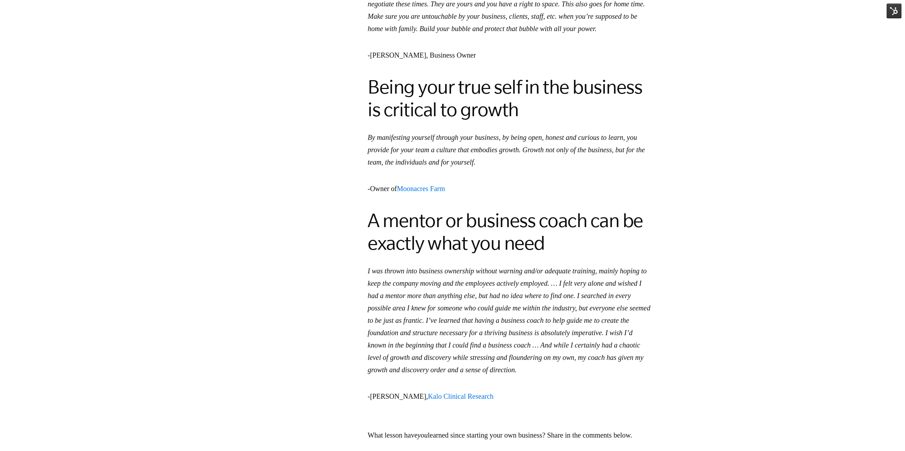
click at [893, 14] on img at bounding box center [893, 11] width 15 height 15
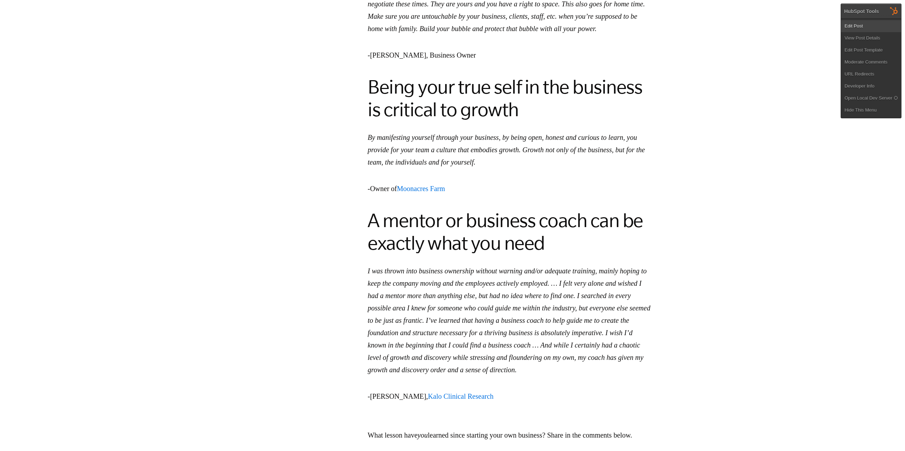
click at [884, 21] on link "Edit Post" at bounding box center [871, 26] width 60 height 12
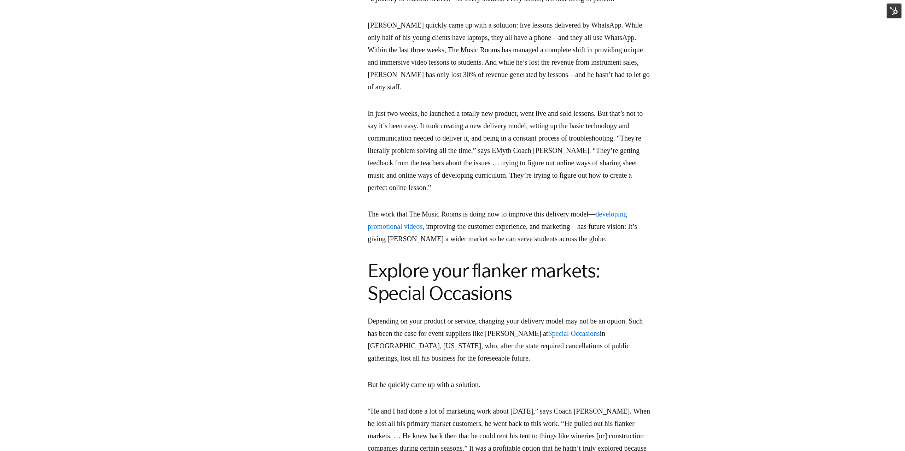
scroll to position [838, 0]
click at [889, 17] on img at bounding box center [893, 11] width 15 height 15
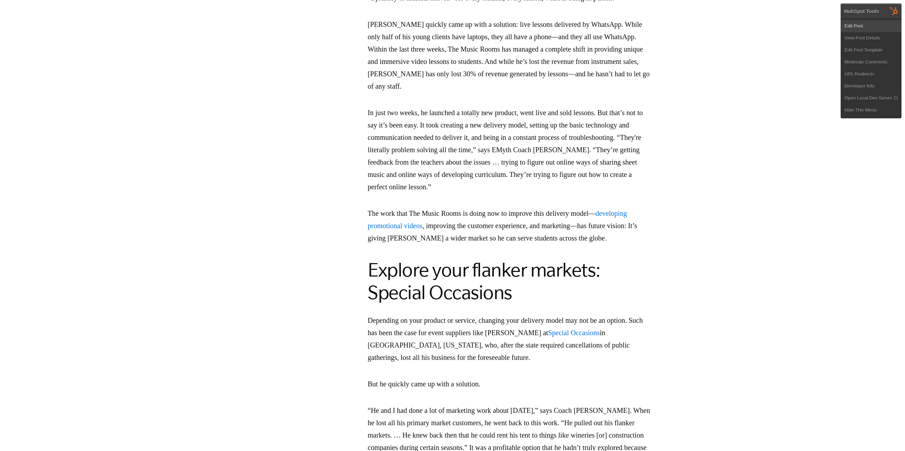
click at [873, 28] on link "Edit Post" at bounding box center [871, 26] width 60 height 12
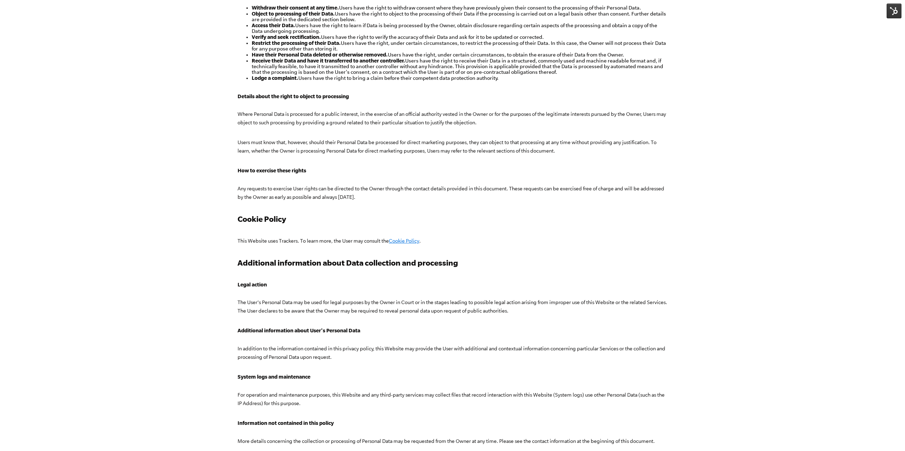
scroll to position [1708, 0]
click at [397, 241] on link "Cookie Policy" at bounding box center [404, 242] width 30 height 6
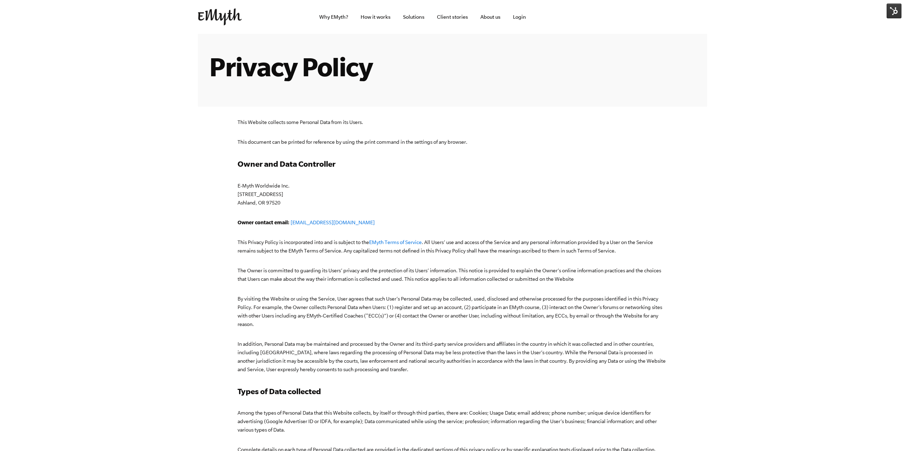
click at [899, 11] on img at bounding box center [893, 11] width 15 height 15
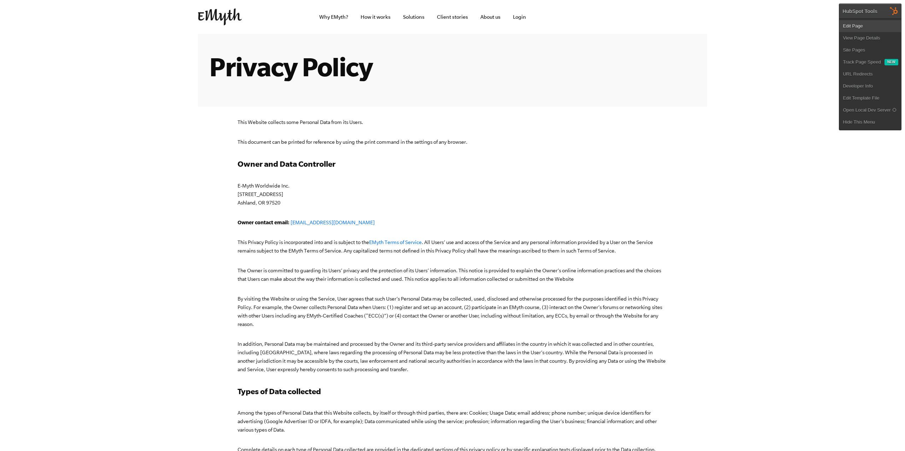
click at [880, 24] on link "Edit Page" at bounding box center [870, 26] width 62 height 12
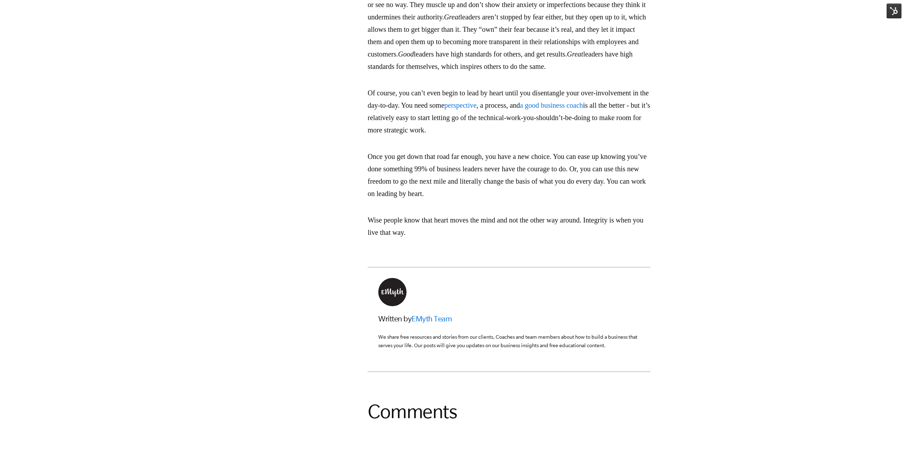
scroll to position [618, 0]
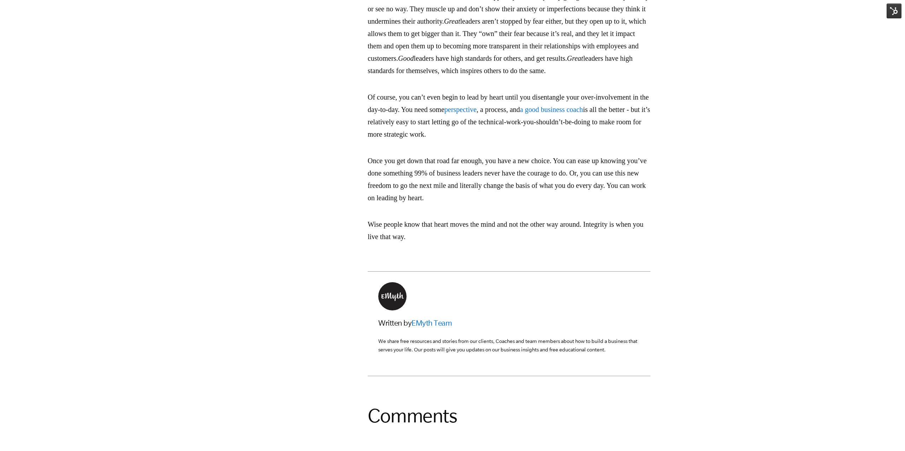
click at [886, 13] on img at bounding box center [893, 11] width 15 height 15
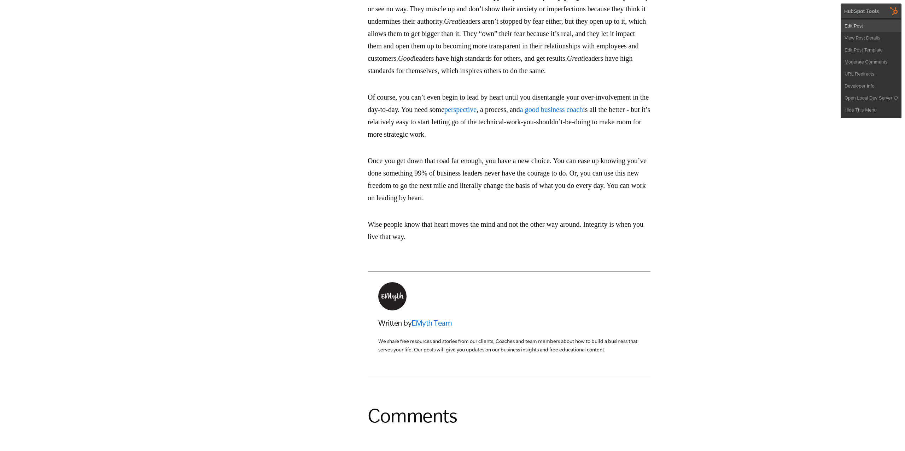
click at [870, 23] on link "Edit Post" at bounding box center [871, 26] width 60 height 12
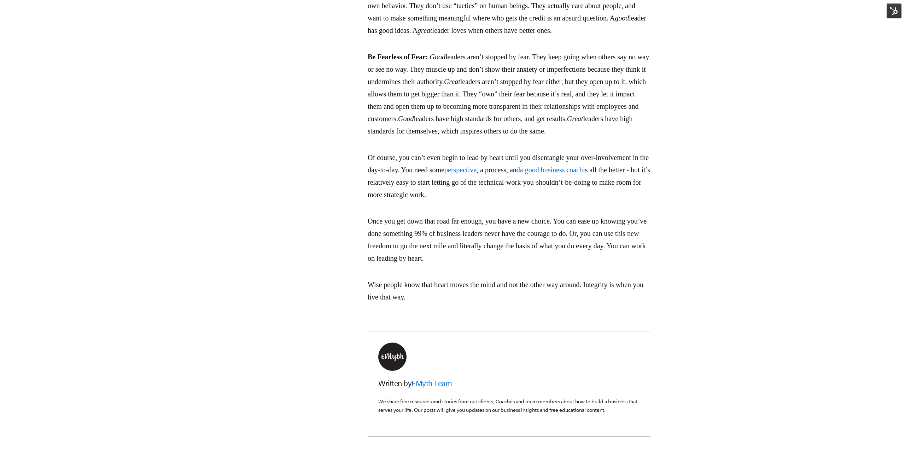
scroll to position [543, 0]
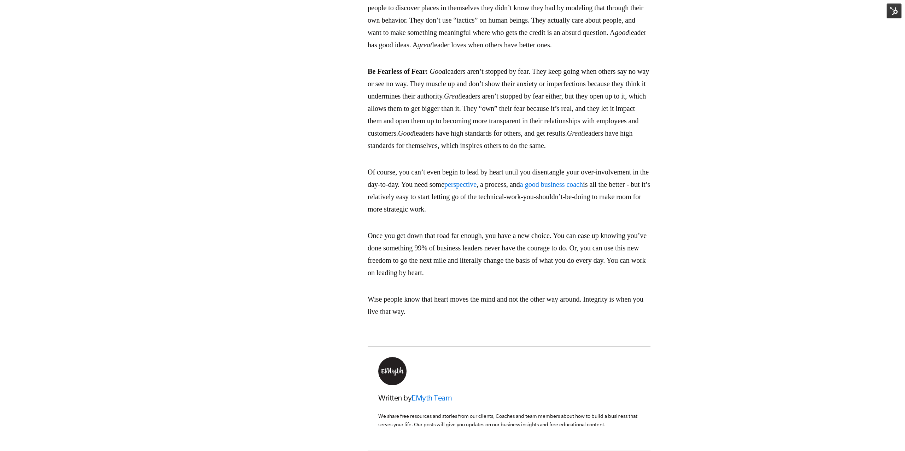
click at [894, 10] on img at bounding box center [893, 11] width 15 height 15
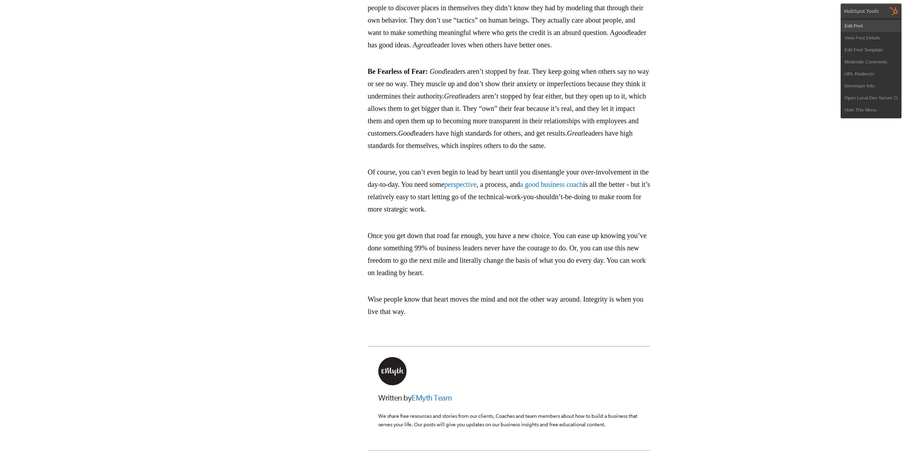
click at [869, 31] on link "Edit Post" at bounding box center [871, 26] width 60 height 12
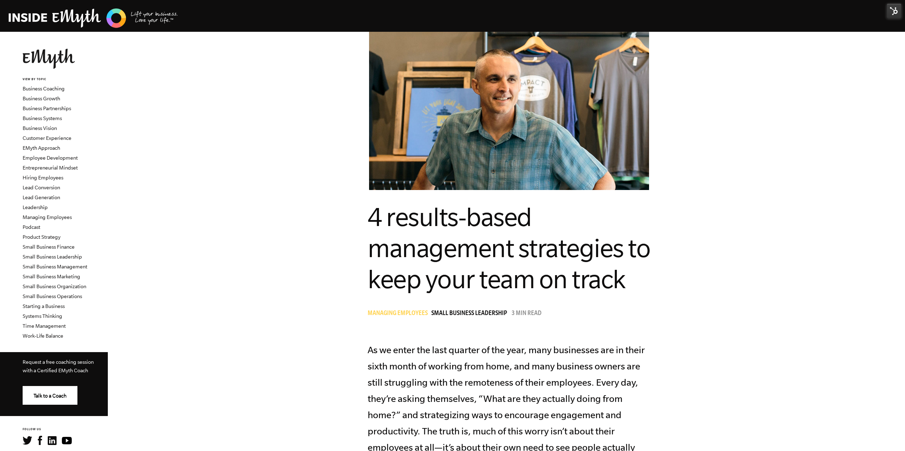
click at [892, 16] on img at bounding box center [893, 11] width 15 height 15
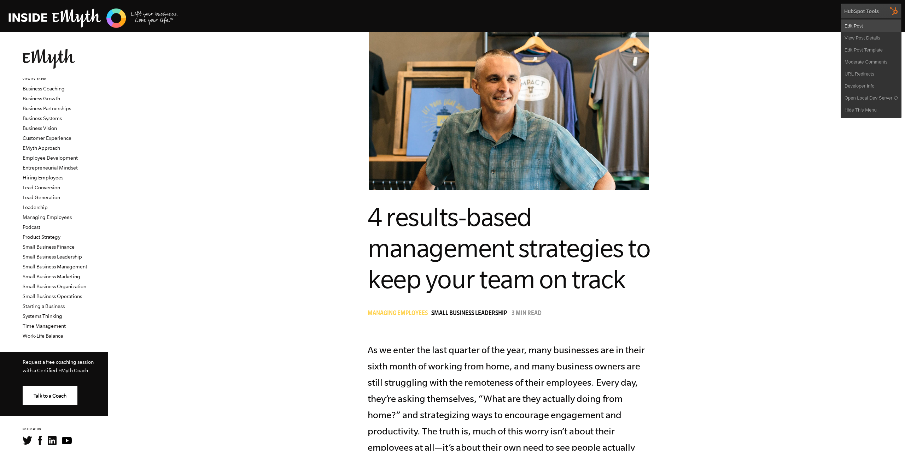
click at [873, 23] on link "Edit Post" at bounding box center [871, 26] width 60 height 12
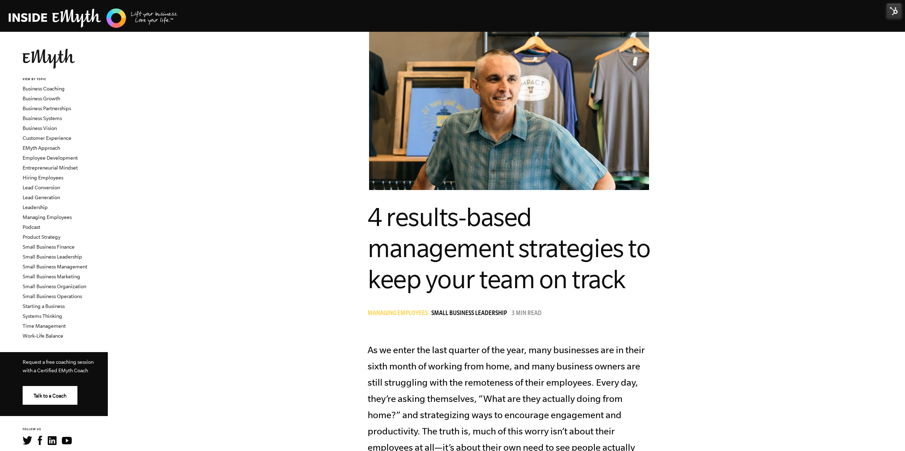
click at [897, 13] on img at bounding box center [893, 11] width 15 height 15
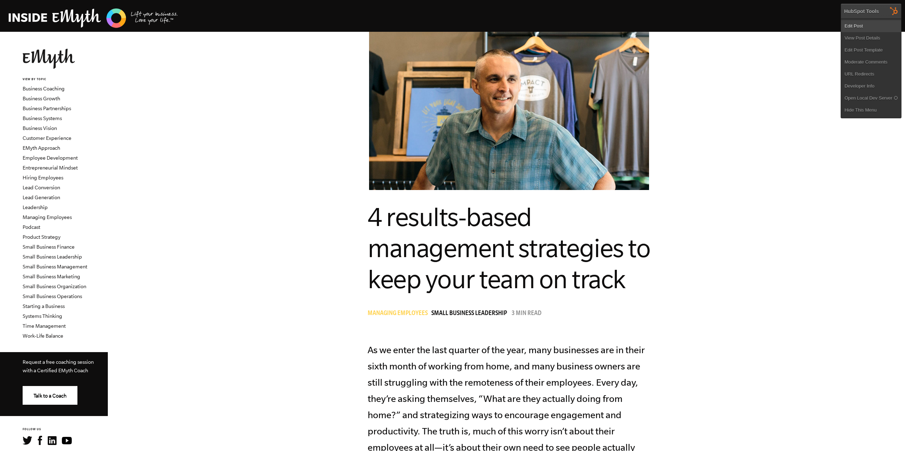
click at [863, 31] on link "Edit Post" at bounding box center [871, 26] width 60 height 12
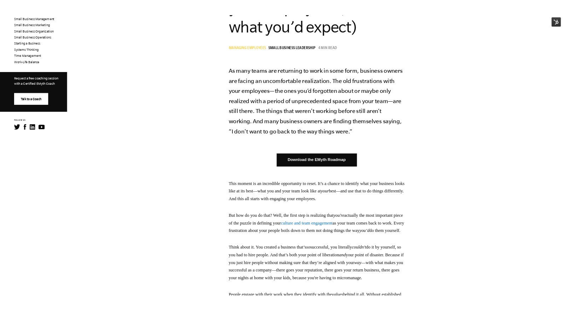
scroll to position [262, 0]
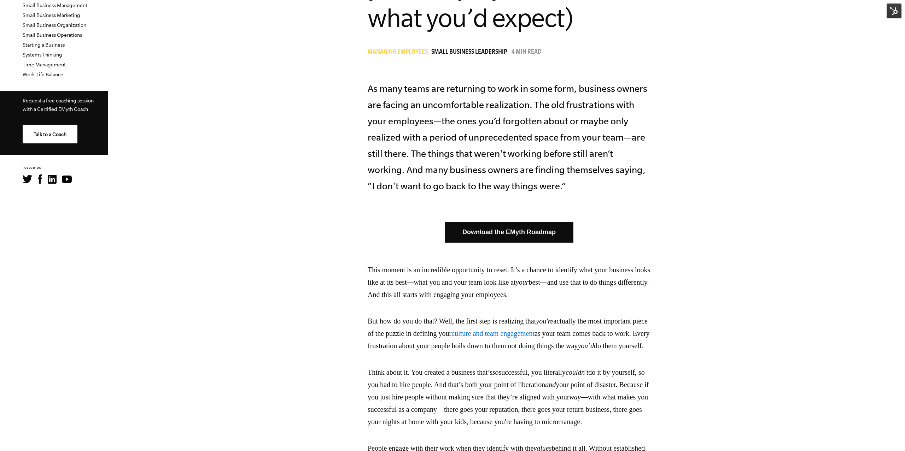
click at [897, 7] on img at bounding box center [893, 11] width 15 height 15
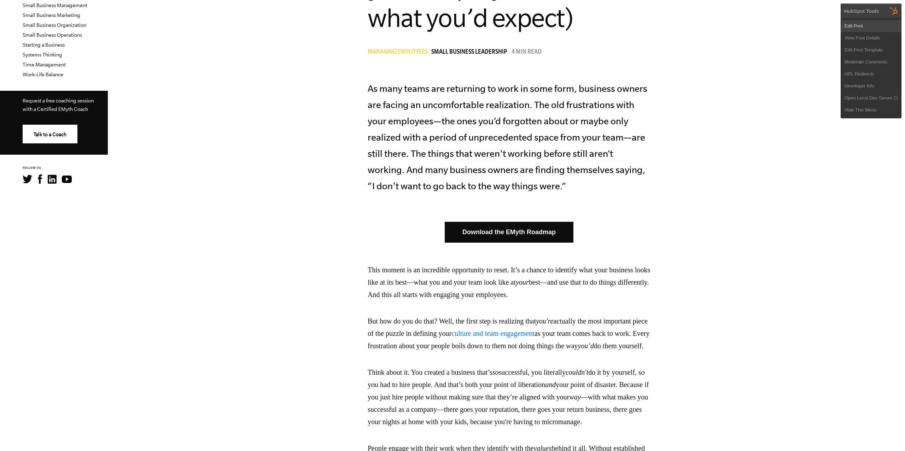
click at [884, 23] on link "Edit Post" at bounding box center [871, 26] width 60 height 12
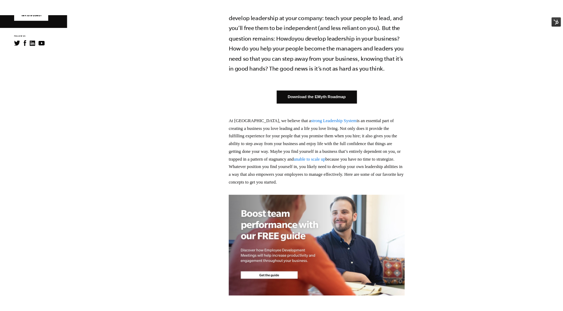
scroll to position [396, 0]
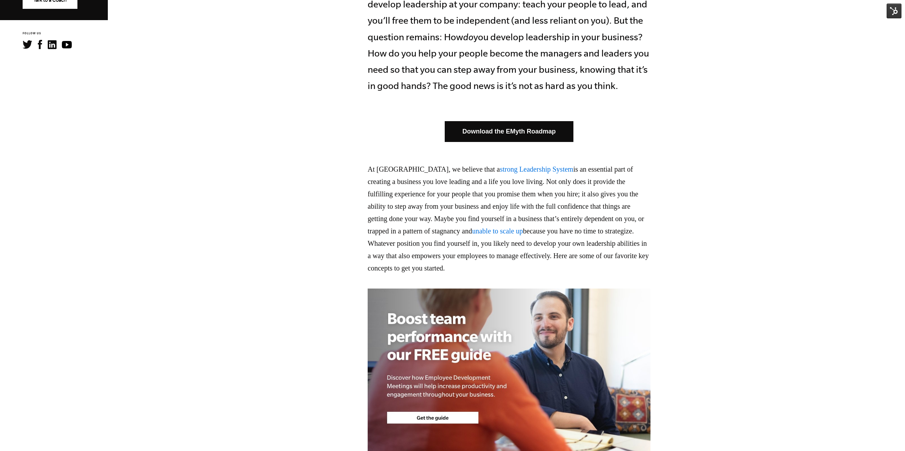
drag, startPoint x: 895, startPoint y: 14, endPoint x: 875, endPoint y: 23, distance: 21.9
click at [895, 14] on img at bounding box center [893, 11] width 15 height 15
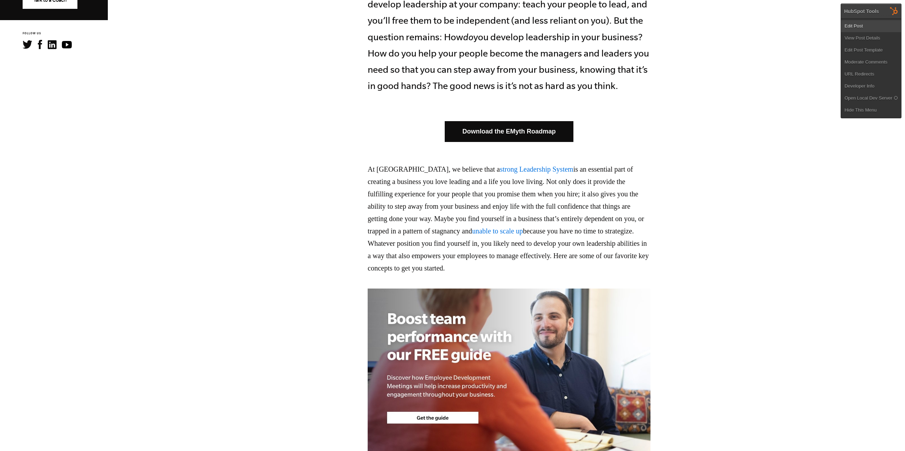
click at [865, 28] on link "Edit Post" at bounding box center [871, 26] width 60 height 12
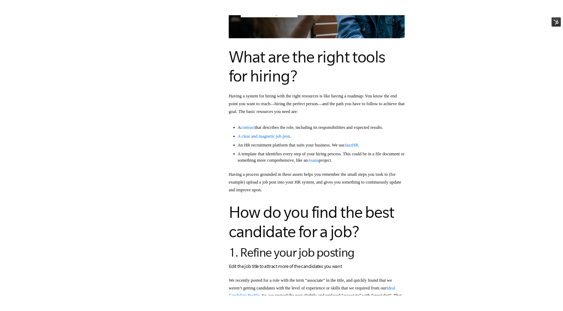
scroll to position [657, 0]
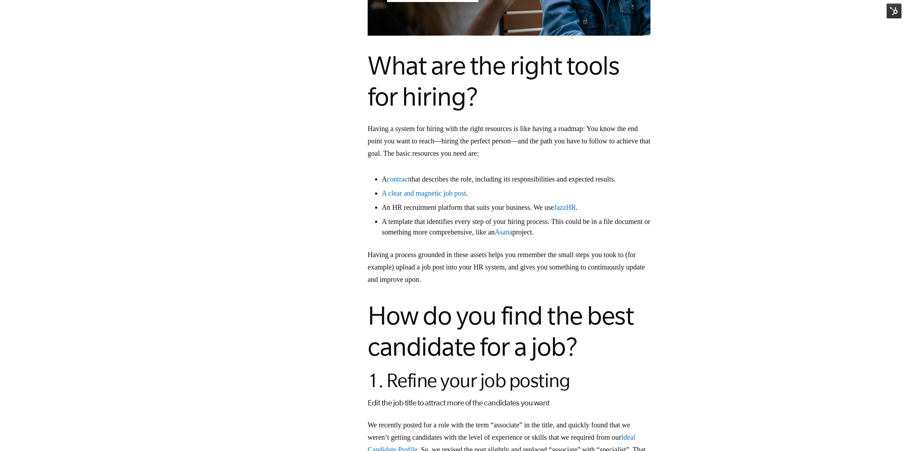
click at [887, 13] on img at bounding box center [893, 11] width 15 height 15
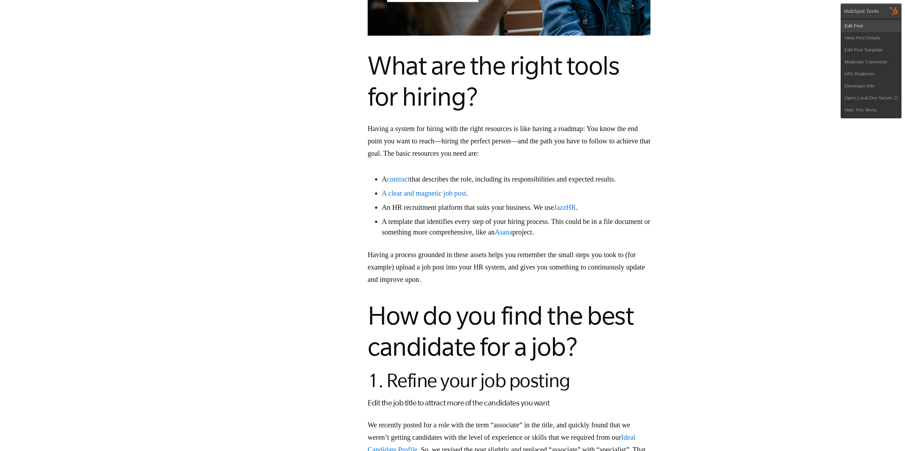
click at [873, 25] on link "Edit Post" at bounding box center [871, 26] width 60 height 12
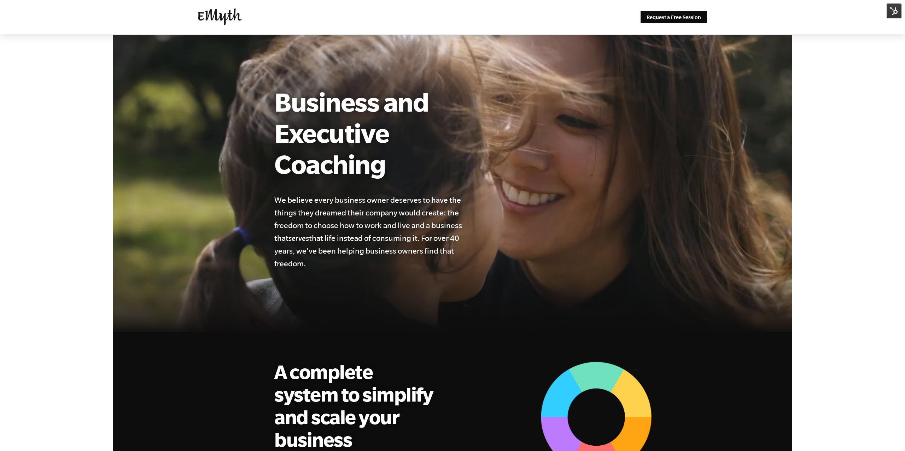
drag, startPoint x: 893, startPoint y: 9, endPoint x: 878, endPoint y: 21, distance: 19.4
click at [894, 9] on img at bounding box center [893, 11] width 15 height 15
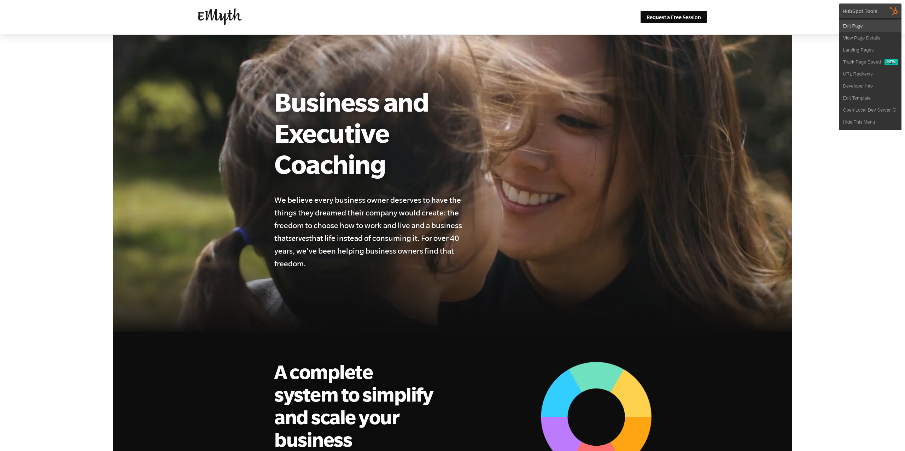
click at [863, 31] on link "Edit Page" at bounding box center [870, 26] width 62 height 12
